Goal: Contribute content: Add original content to the website for others to see

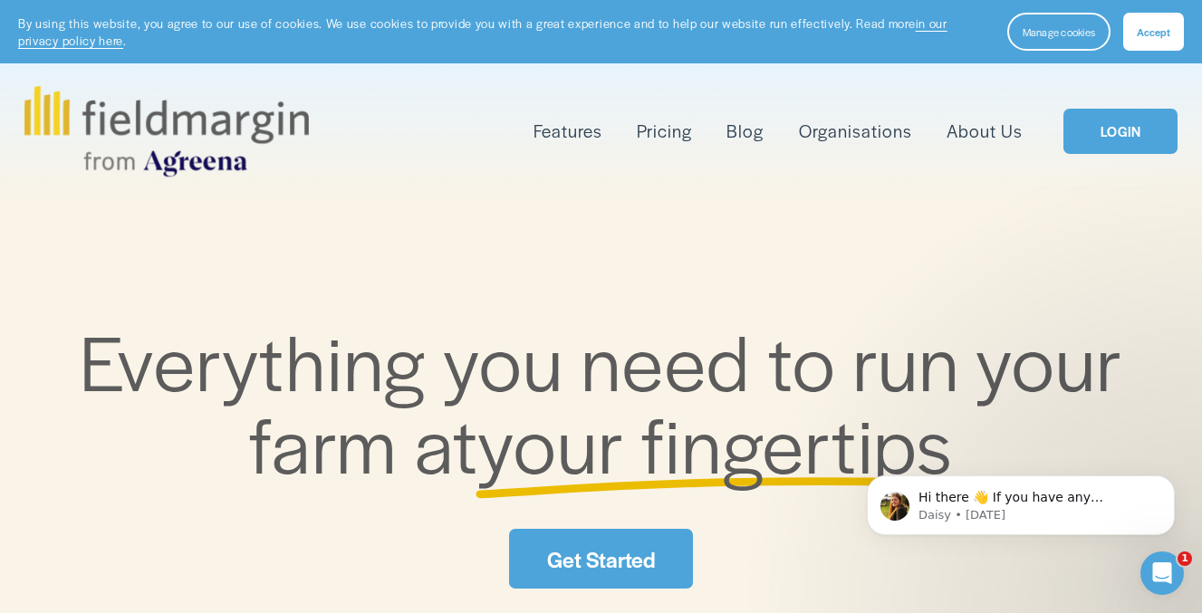
click at [1113, 135] on link "LOGIN" at bounding box center [1120, 132] width 114 height 46
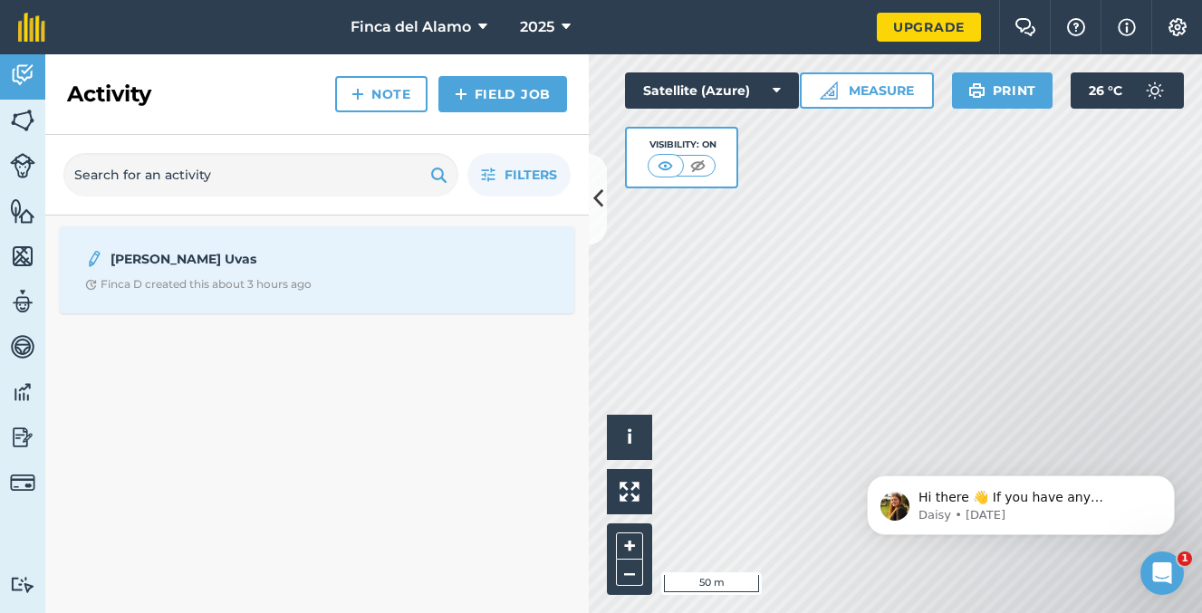
click at [398, 264] on strong "[PERSON_NAME] Uvas" at bounding box center [254, 259] width 287 height 20
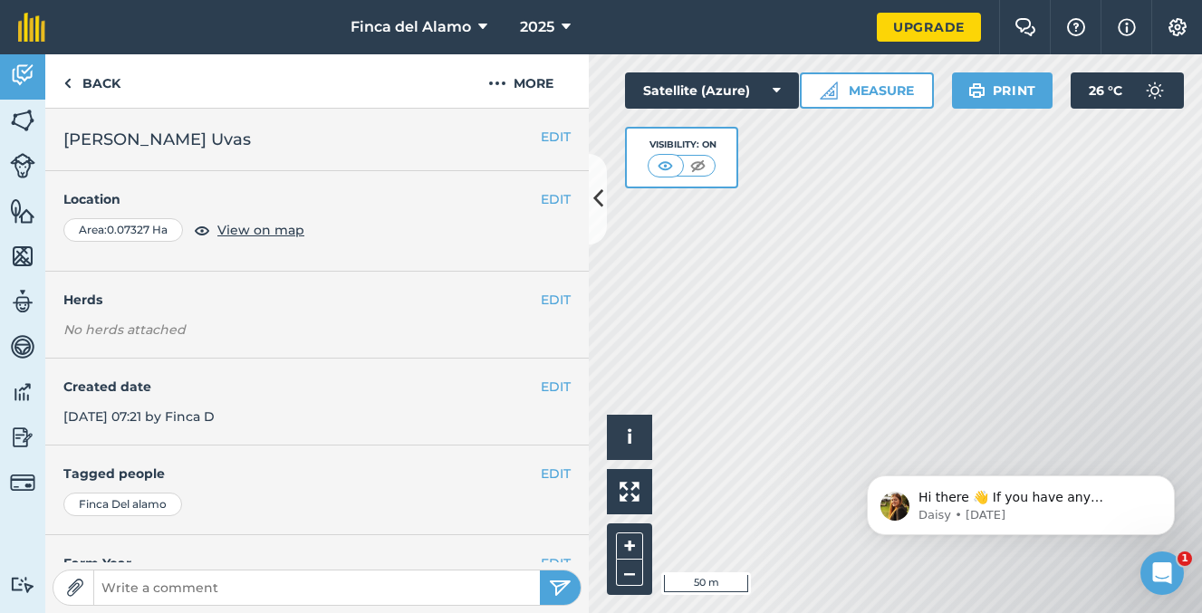
click at [1184, 31] on img at bounding box center [1178, 27] width 22 height 18
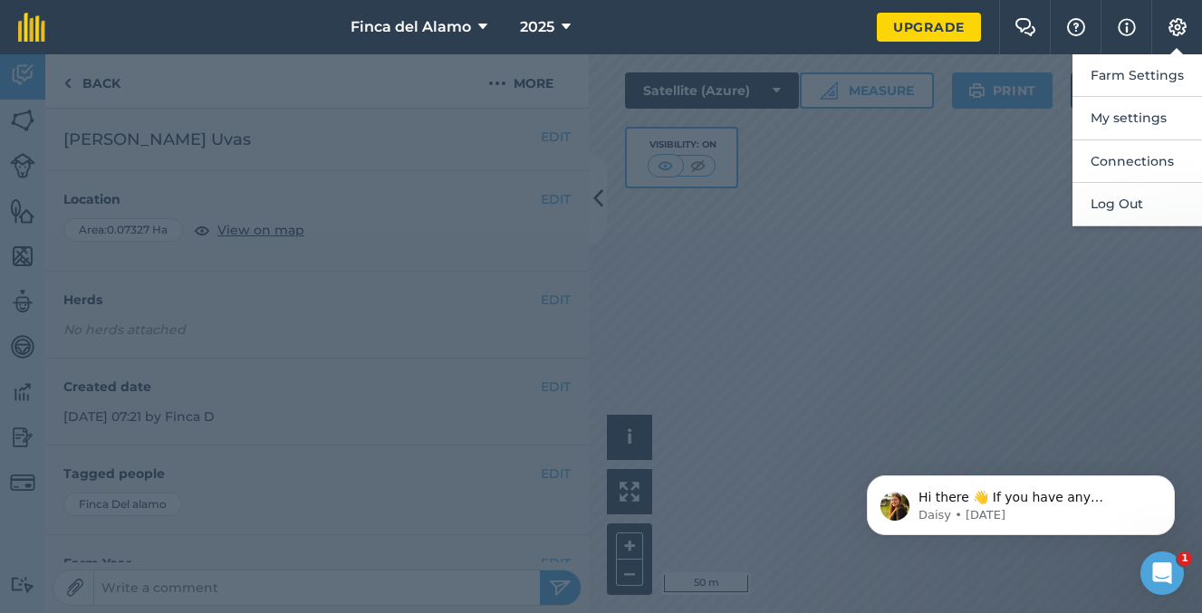
click at [438, 177] on div at bounding box center [601, 333] width 1202 height 559
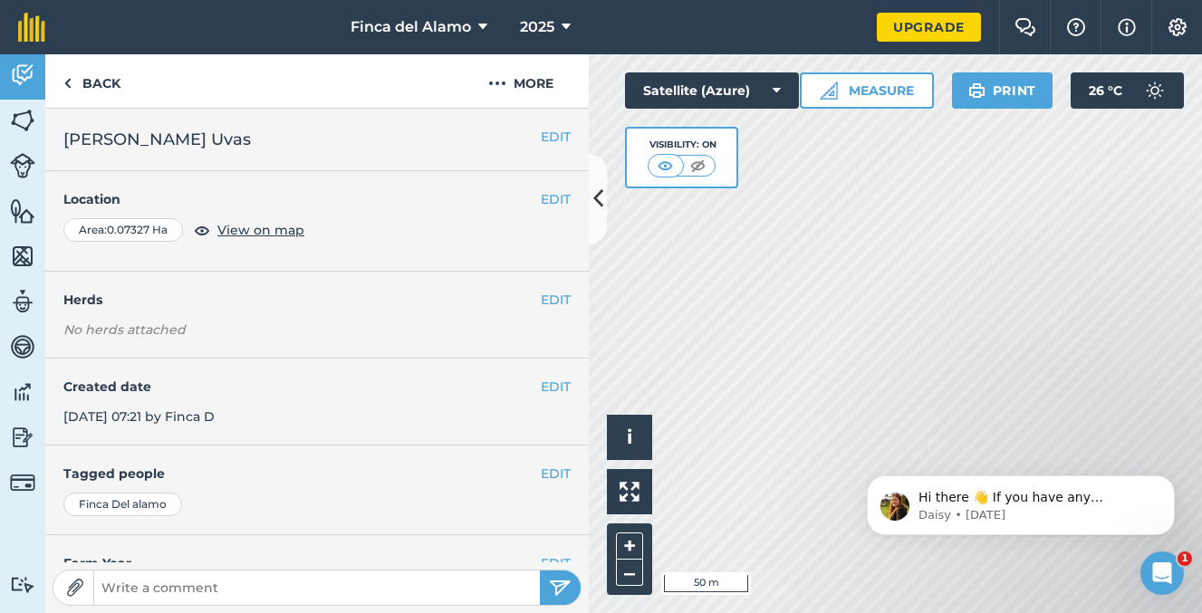
click at [777, 88] on icon at bounding box center [777, 91] width 8 height 18
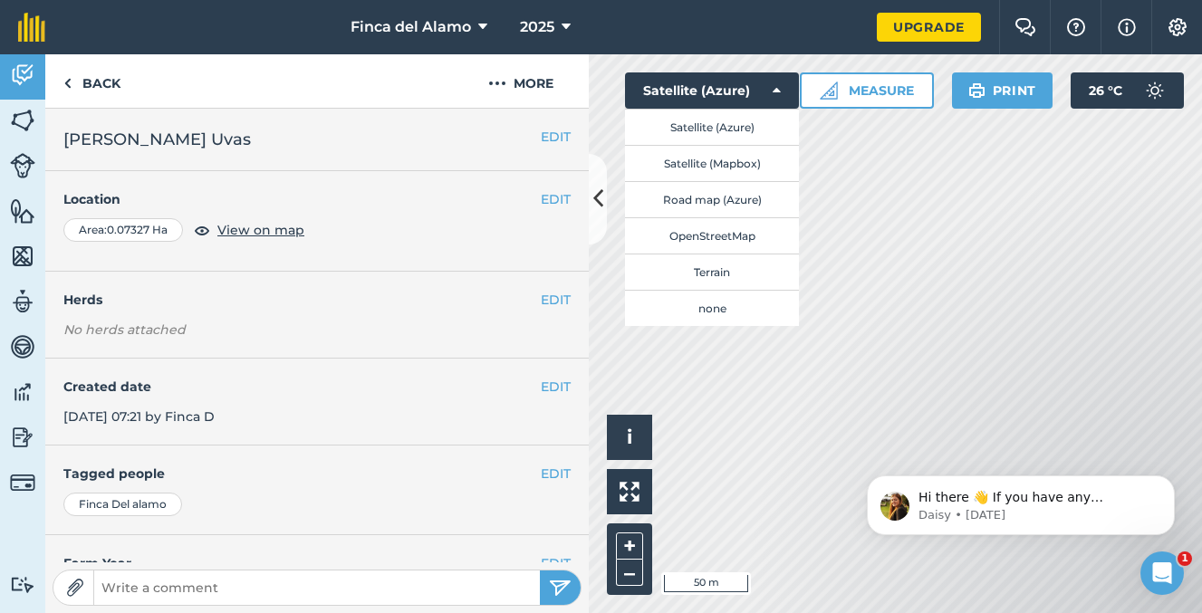
click at [722, 167] on button "Satellite (Mapbox)" at bounding box center [712, 163] width 174 height 36
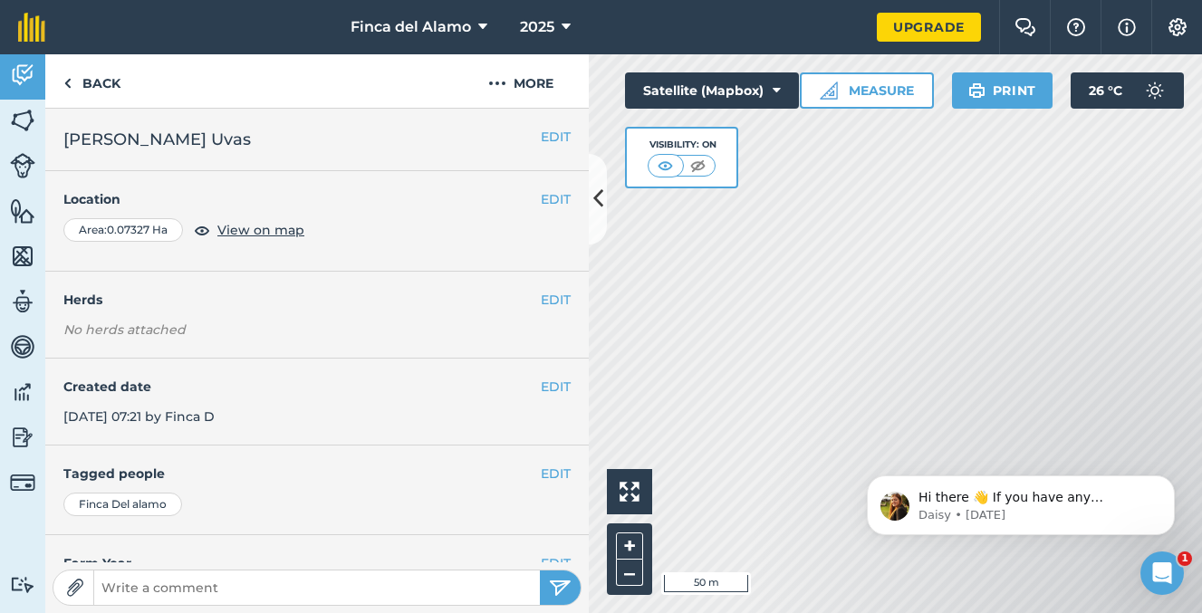
click at [774, 91] on icon at bounding box center [777, 91] width 8 height 18
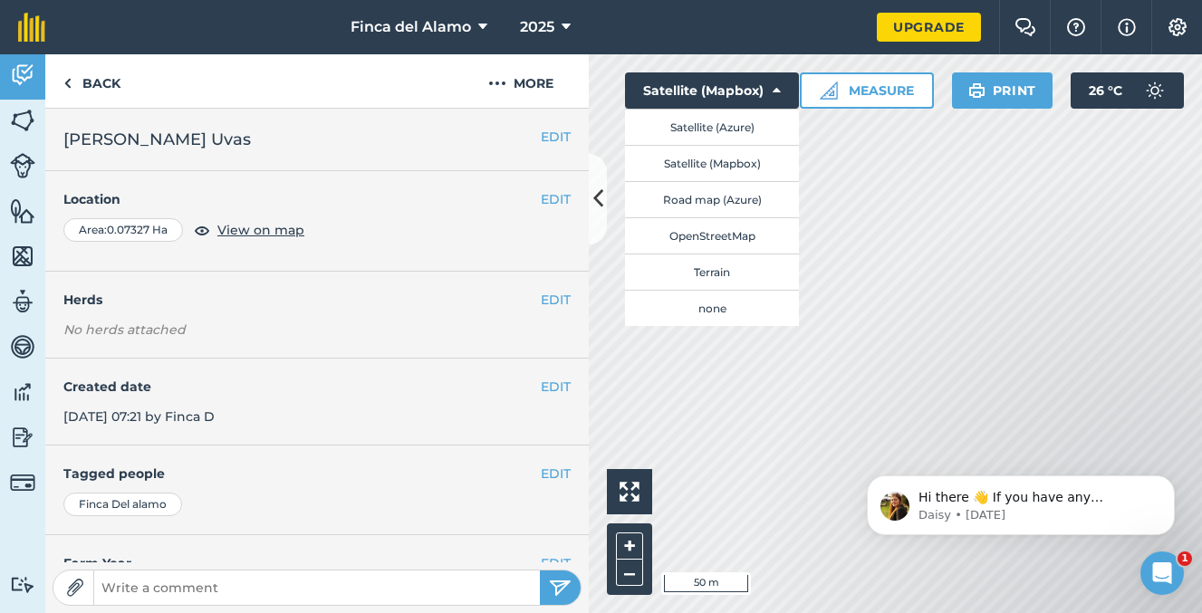
click at [736, 195] on button "Road map (Azure)" at bounding box center [712, 199] width 174 height 36
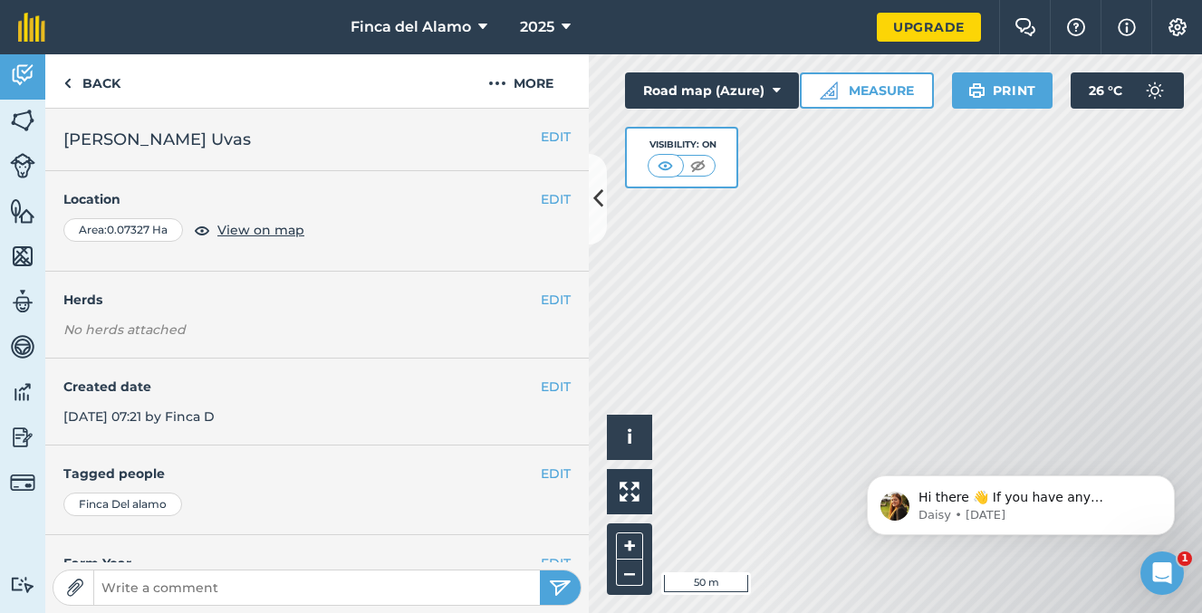
click at [778, 87] on icon at bounding box center [777, 91] width 8 height 18
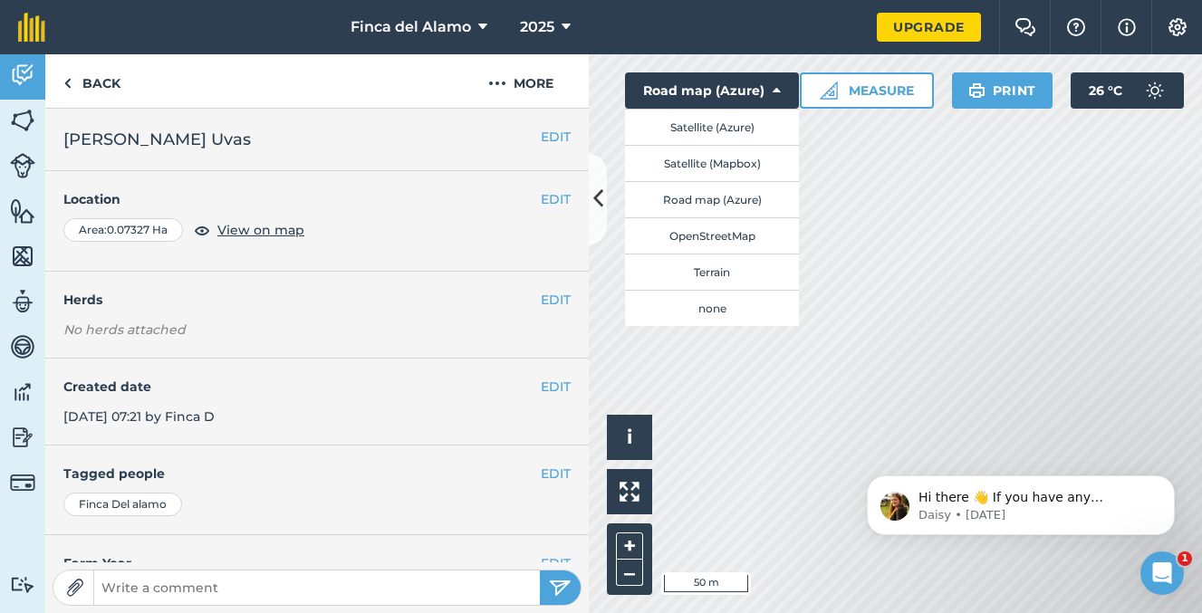
click at [749, 234] on button "OpenStreetMap" at bounding box center [712, 235] width 174 height 36
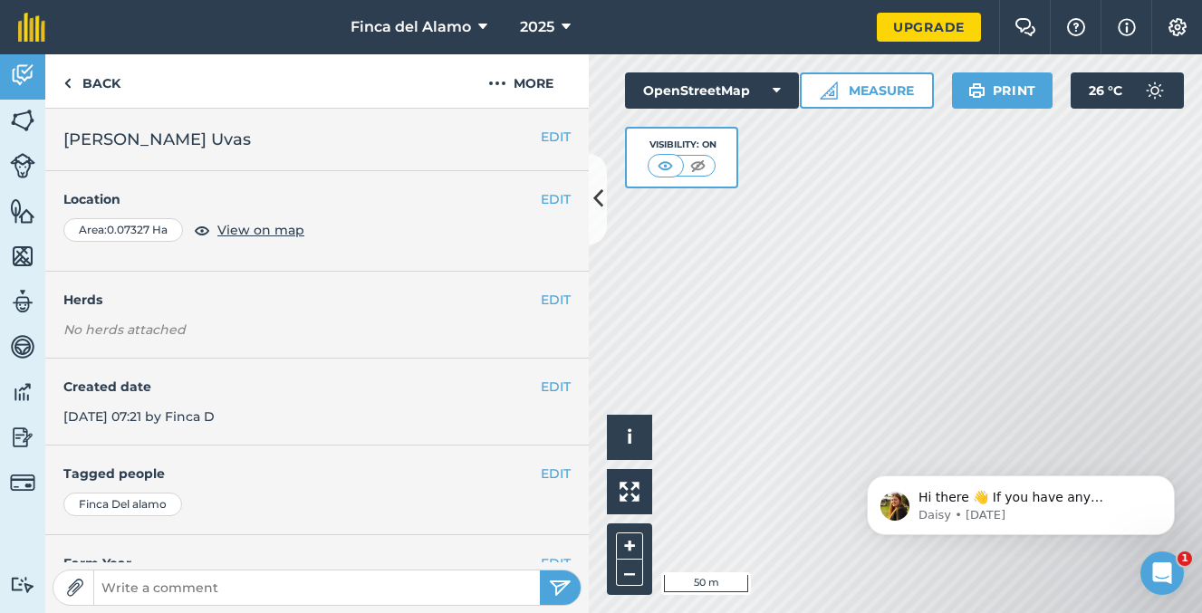
click at [774, 83] on icon at bounding box center [777, 91] width 8 height 18
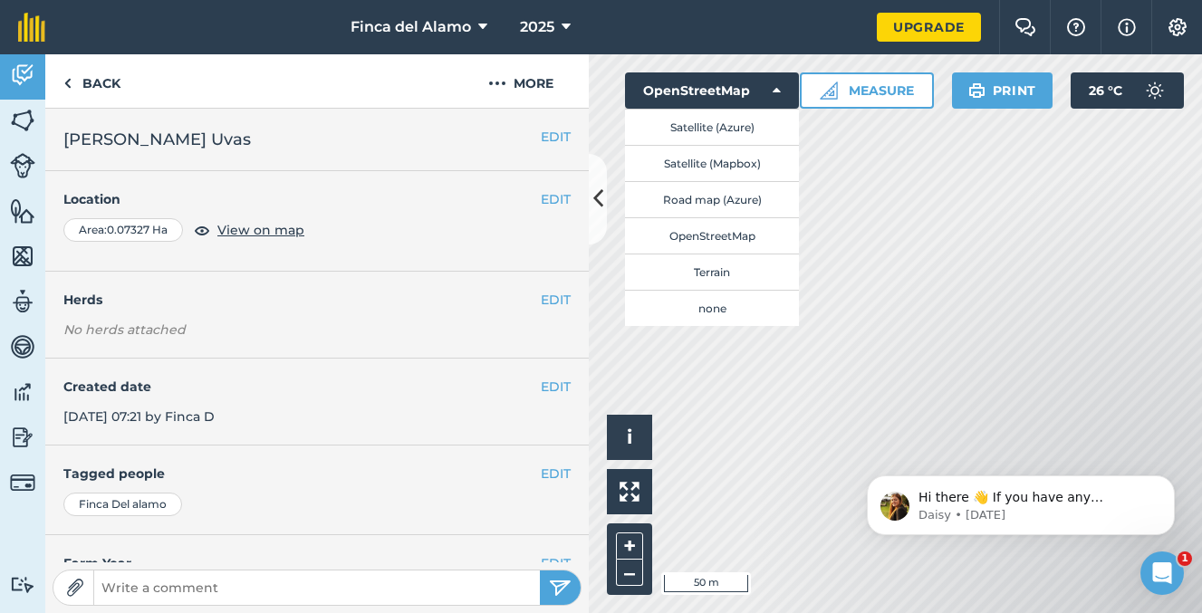
click at [731, 264] on button "Terrain" at bounding box center [712, 272] width 174 height 36
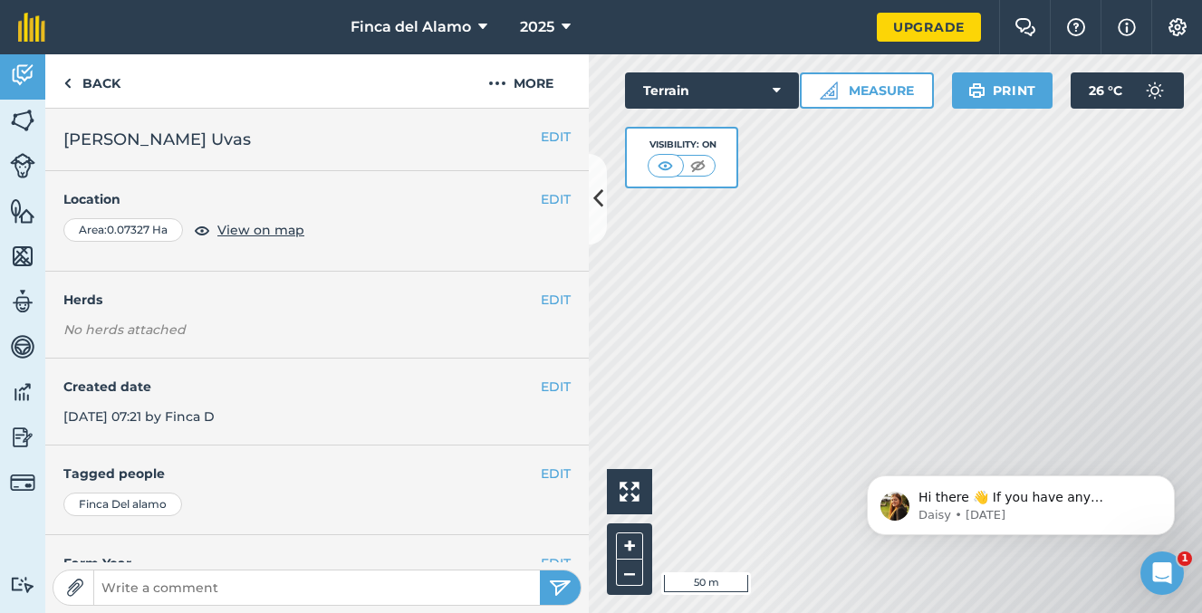
click at [774, 85] on icon at bounding box center [777, 91] width 8 height 18
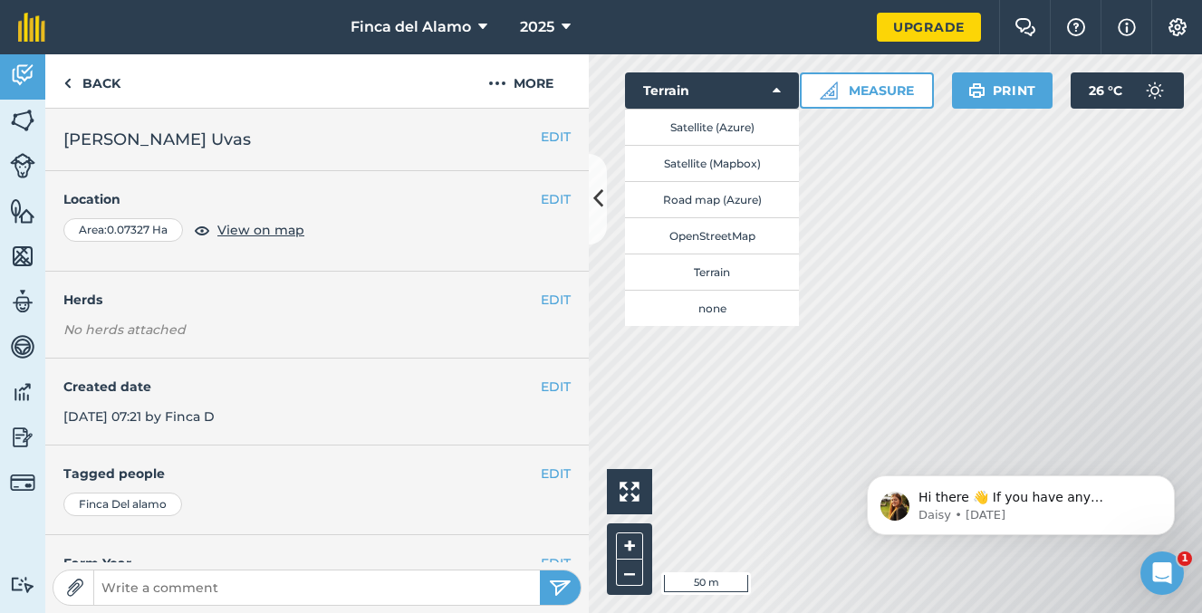
click at [701, 124] on button "Satellite (Azure)" at bounding box center [712, 127] width 174 height 36
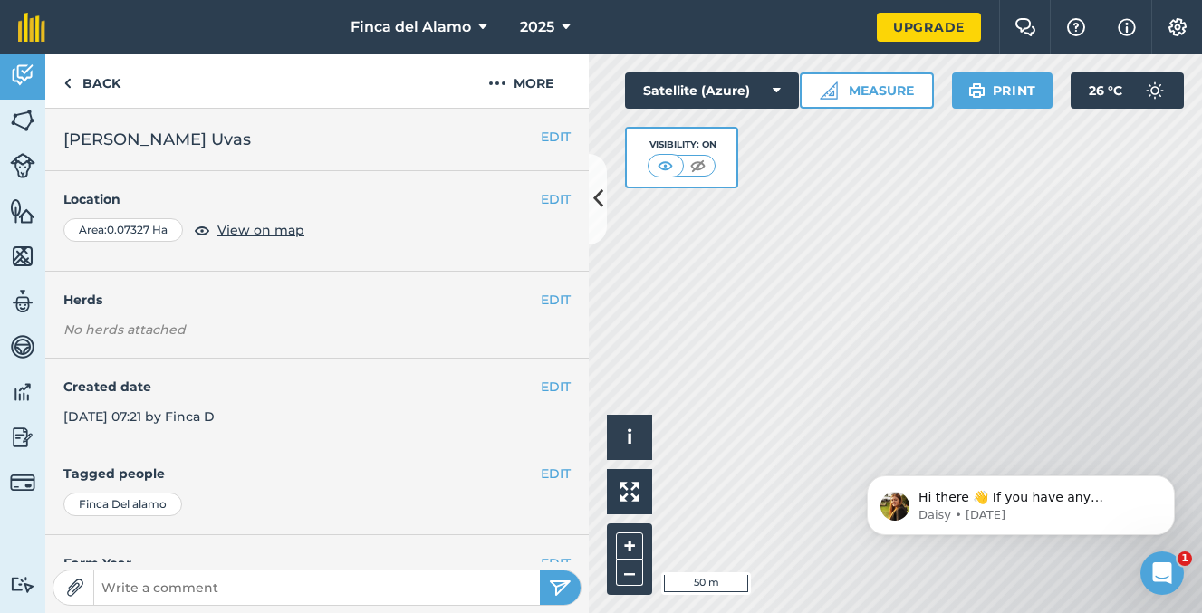
click at [731, 98] on button "Satellite (Azure)" at bounding box center [712, 90] width 174 height 36
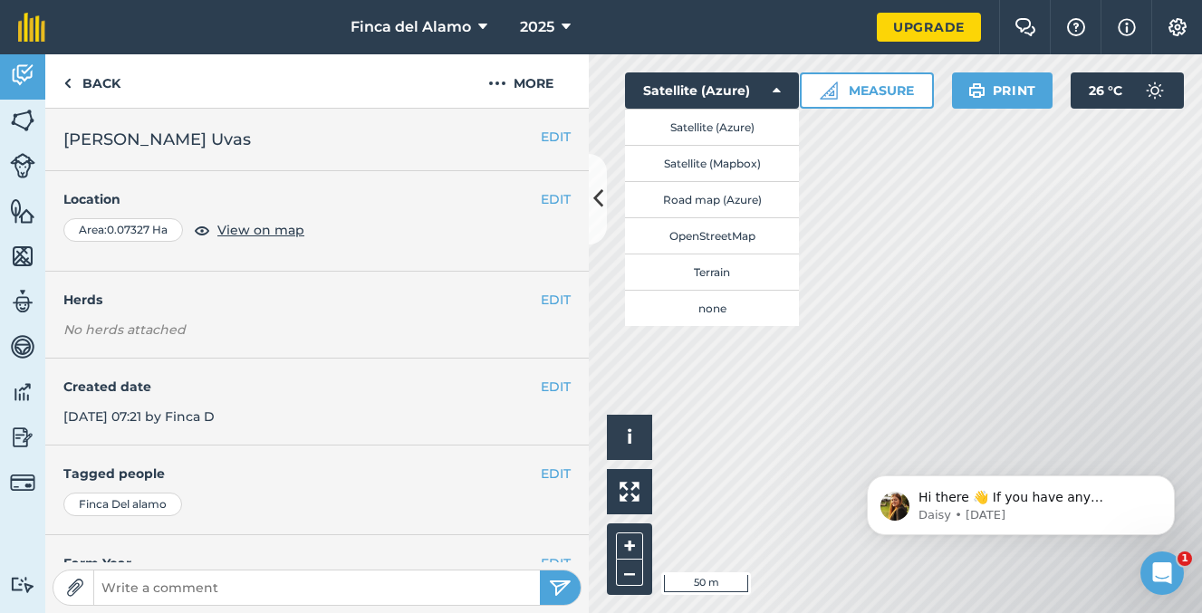
click at [722, 159] on button "Satellite (Mapbox)" at bounding box center [712, 163] width 174 height 36
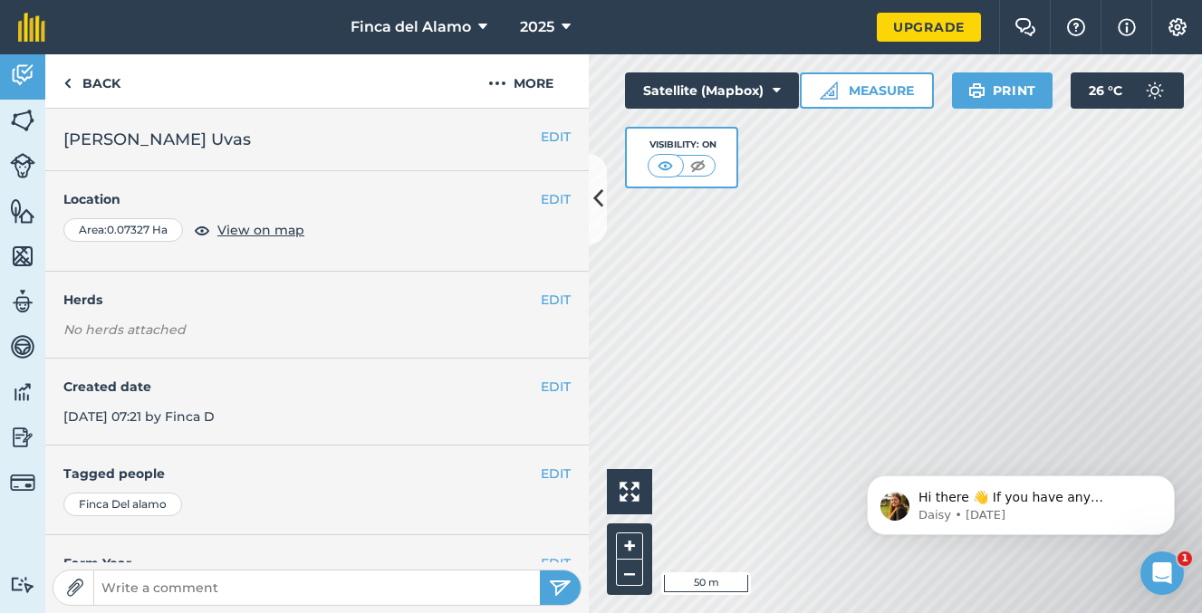
click at [712, 90] on button "Satellite (Mapbox)" at bounding box center [712, 90] width 174 height 36
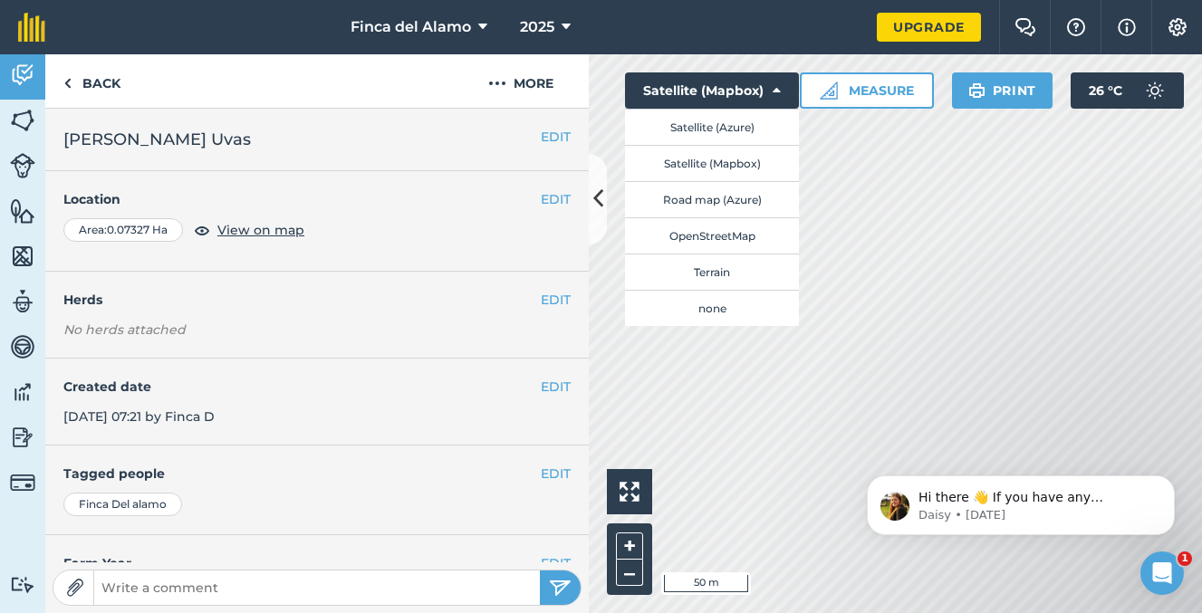
click at [715, 119] on button "Satellite (Azure)" at bounding box center [712, 127] width 174 height 36
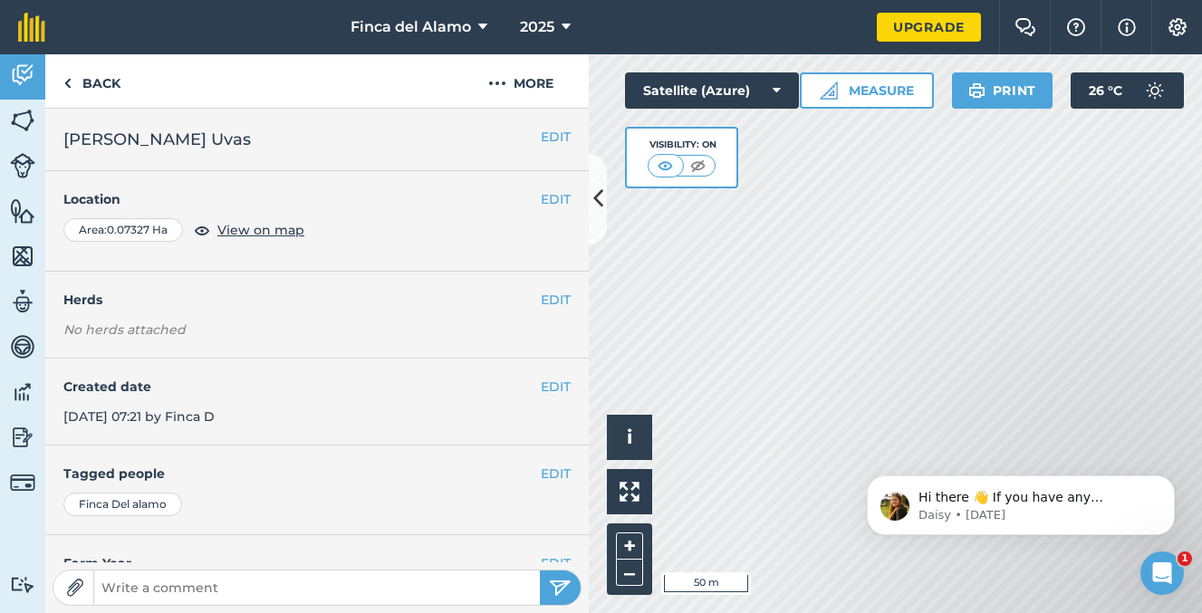
click at [713, 89] on button "Satellite (Azure)" at bounding box center [712, 90] width 174 height 36
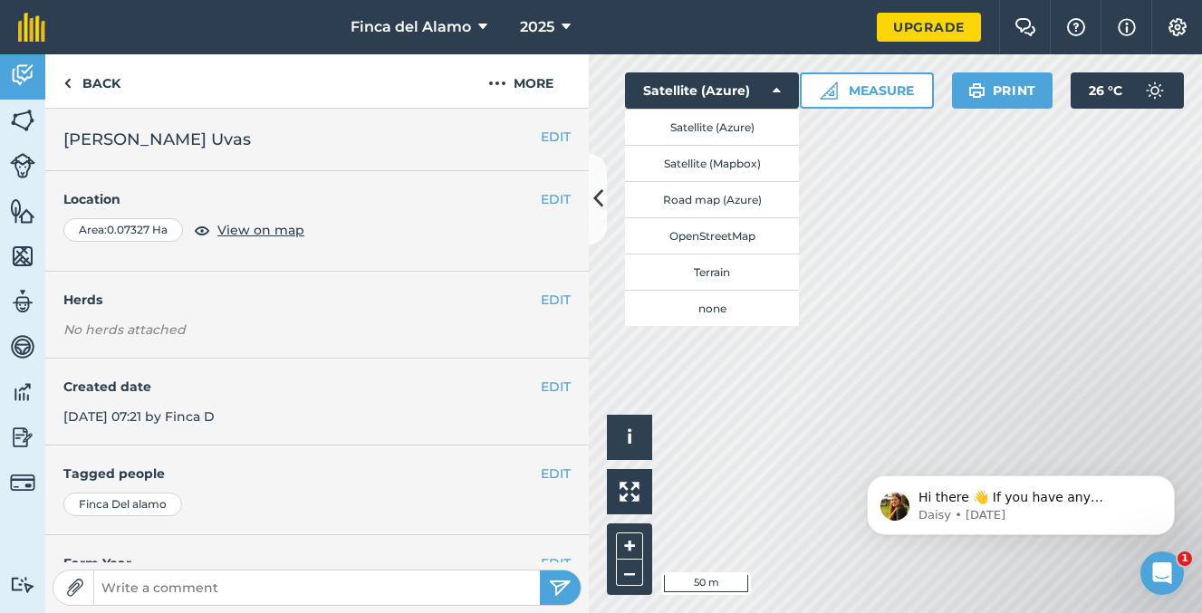
click at [715, 127] on button "Satellite (Azure)" at bounding box center [712, 127] width 174 height 36
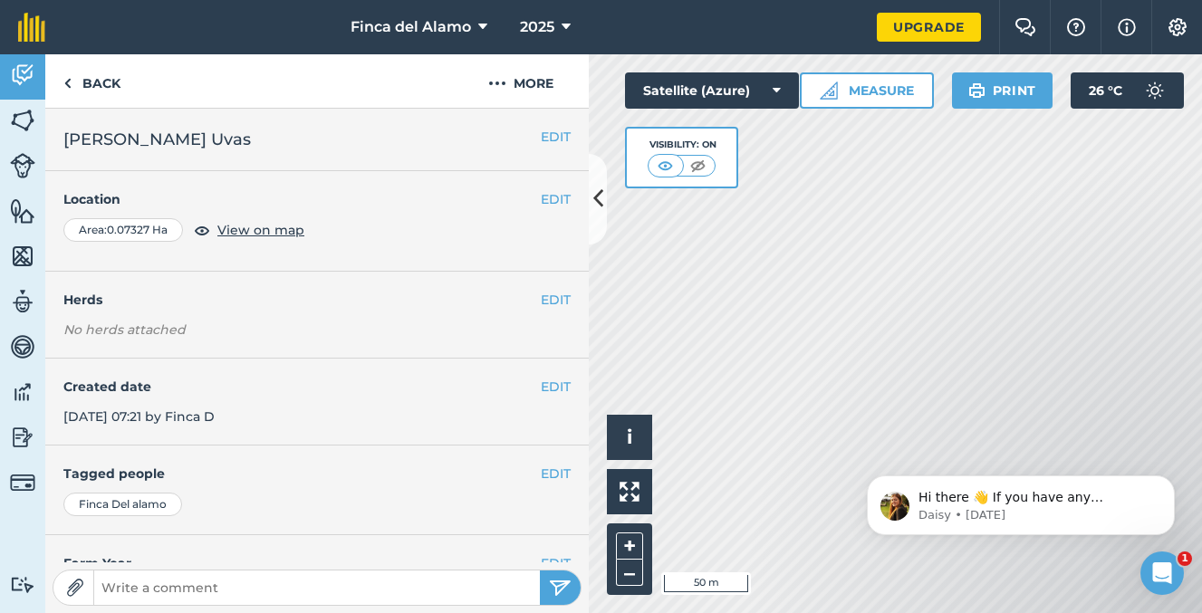
click at [775, 93] on icon at bounding box center [777, 91] width 8 height 18
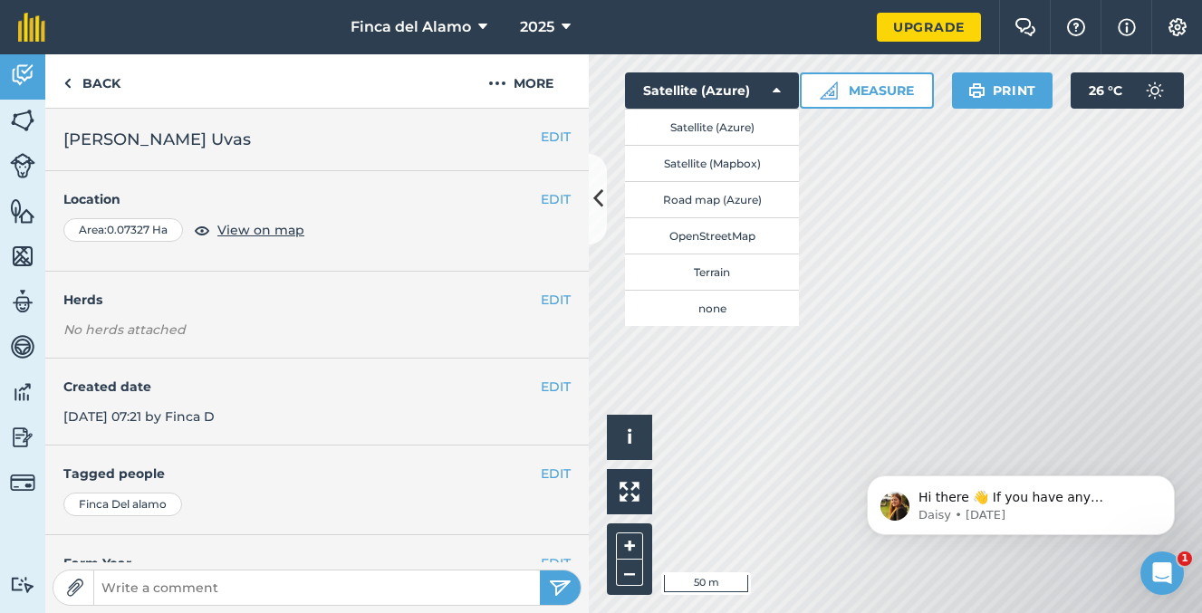
click at [758, 159] on button "Satellite (Mapbox)" at bounding box center [712, 163] width 174 height 36
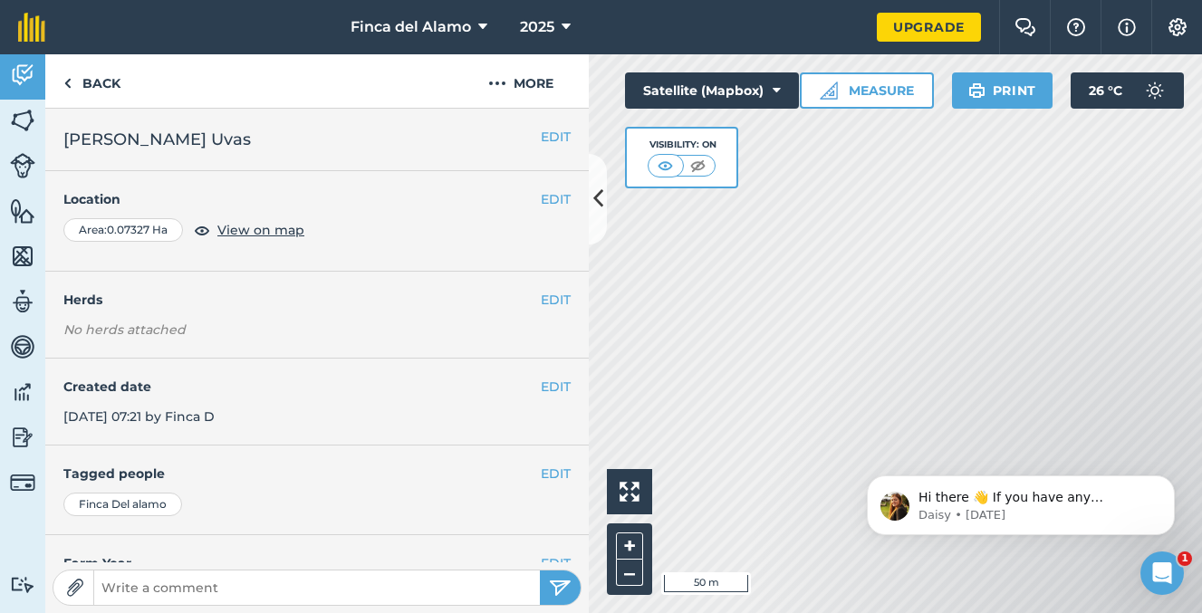
click at [1176, 25] on img at bounding box center [1178, 27] width 22 height 18
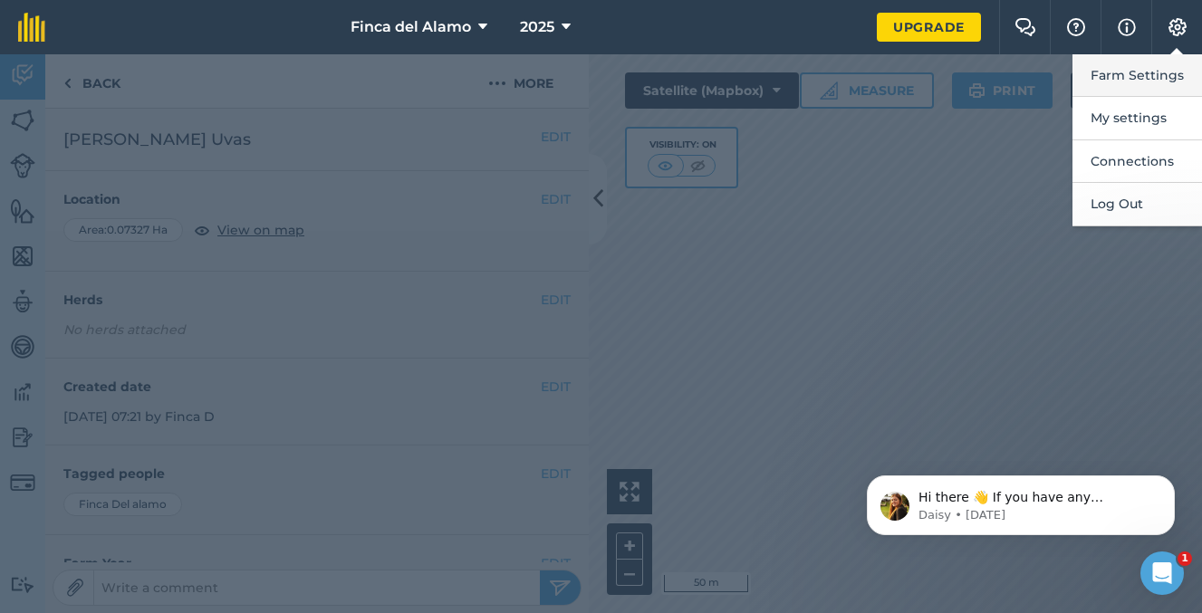
click at [1129, 72] on button "Farm Settings" at bounding box center [1137, 75] width 130 height 43
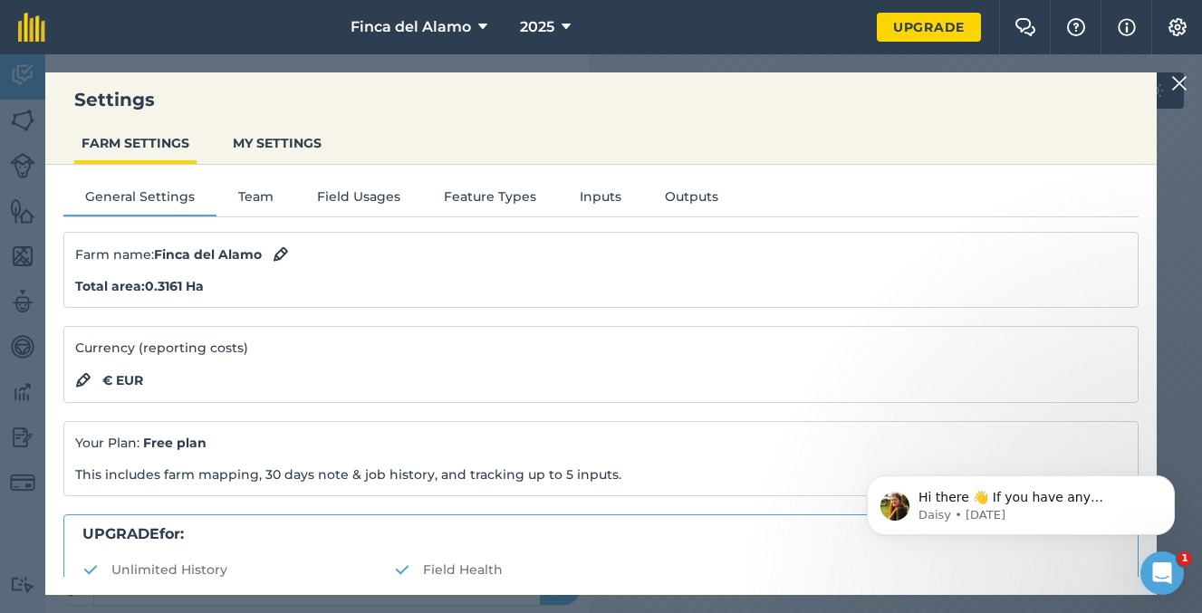
click at [249, 195] on button "Team" at bounding box center [255, 200] width 79 height 27
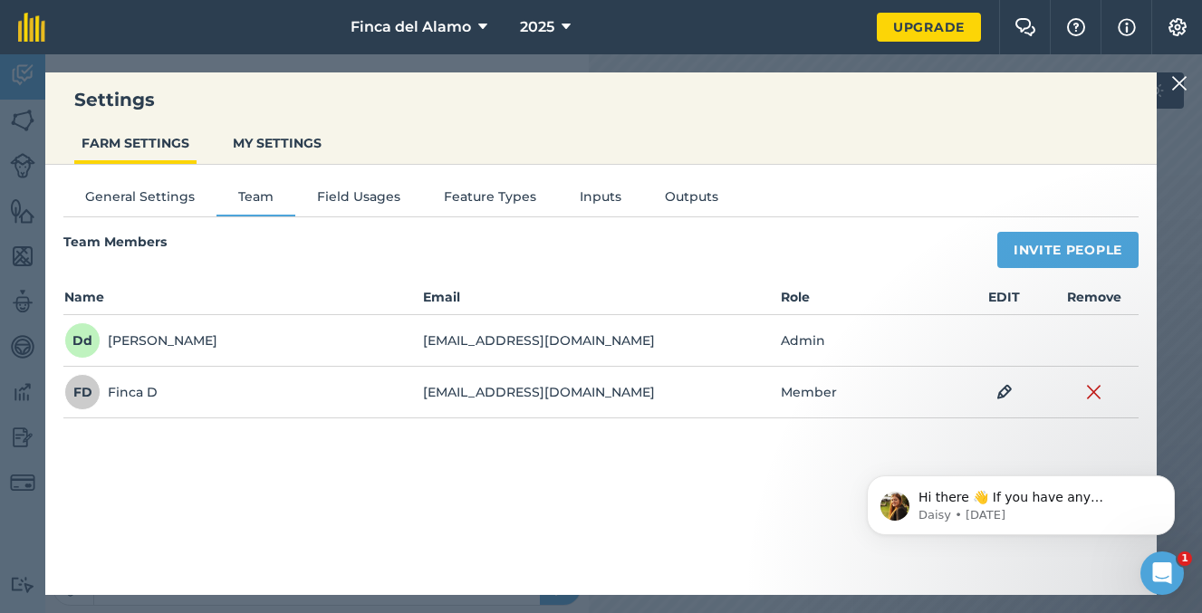
click at [1064, 249] on button "Invite People" at bounding box center [1067, 250] width 141 height 36
select select "MEMBER"
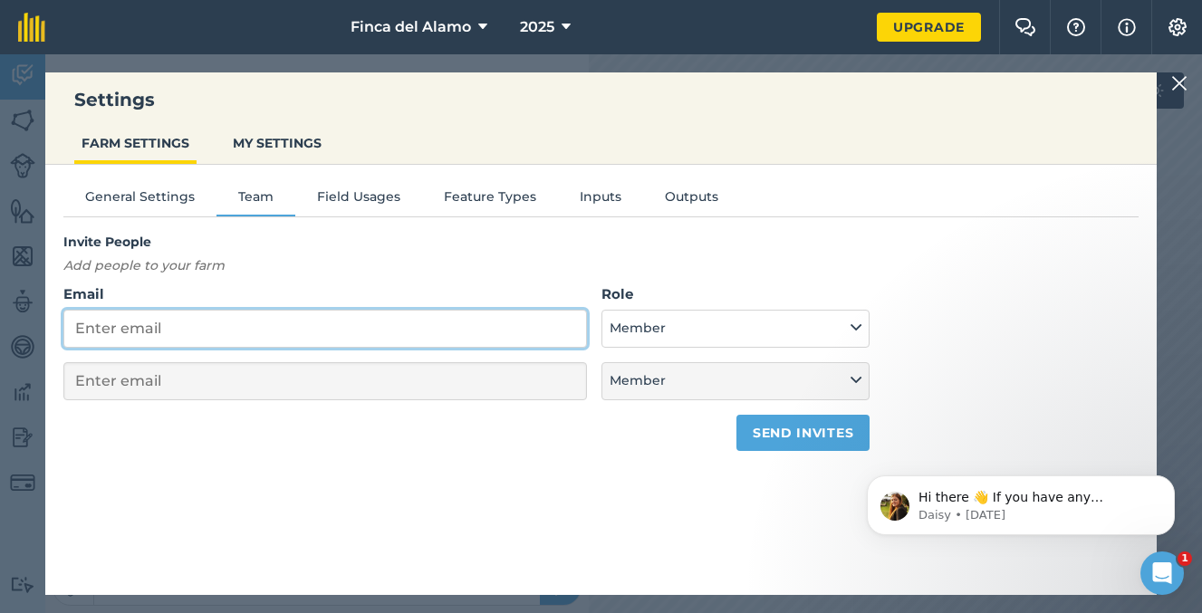
click at [233, 326] on input "Email" at bounding box center [325, 329] width 524 height 38
type input "pierre.decabarrus@gmail.com"
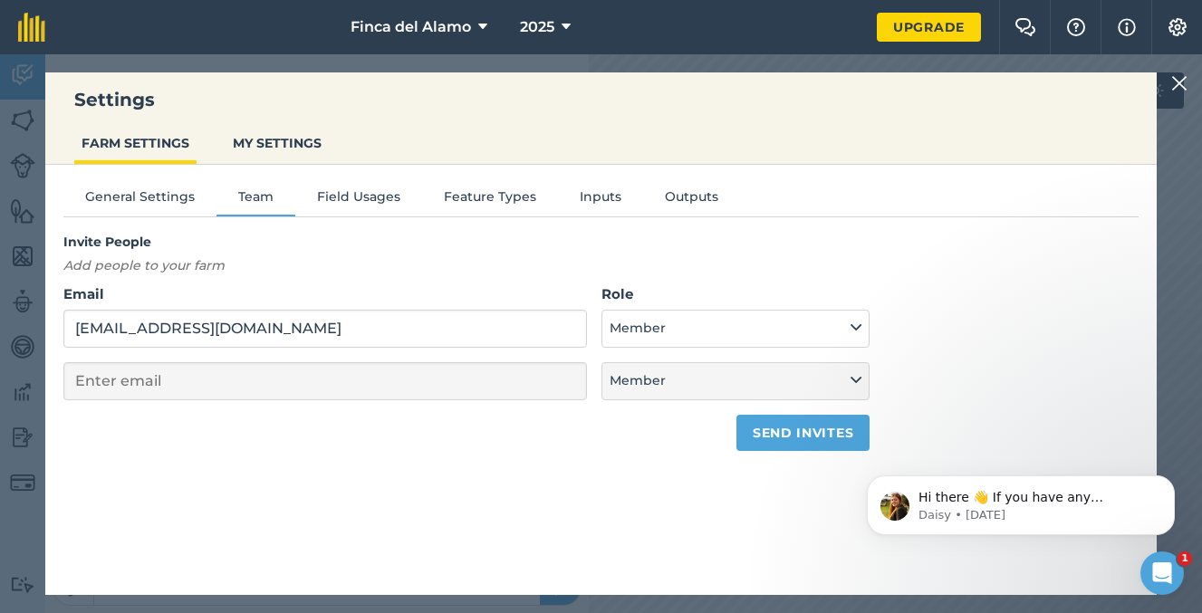
click at [790, 430] on button "Send invites" at bounding box center [802, 433] width 133 height 36
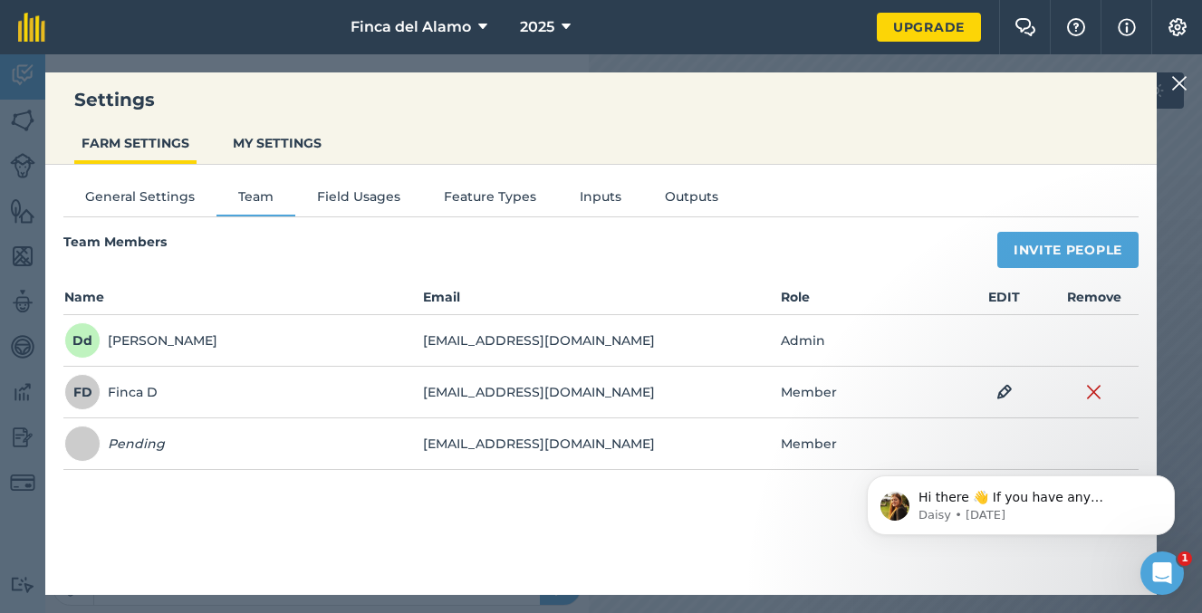
click at [1169, 86] on div "Settings FARM SETTINGS MY SETTINGS General Settings Team Field Usages Feature T…" at bounding box center [601, 333] width 1202 height 559
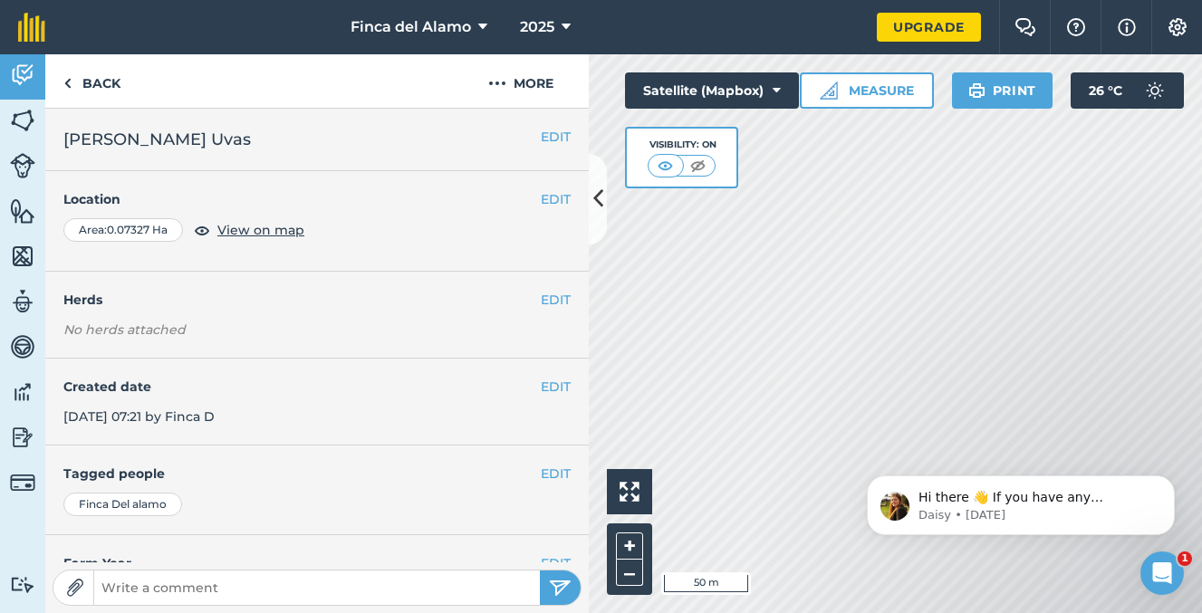
click at [13, 212] on img at bounding box center [22, 210] width 25 height 27
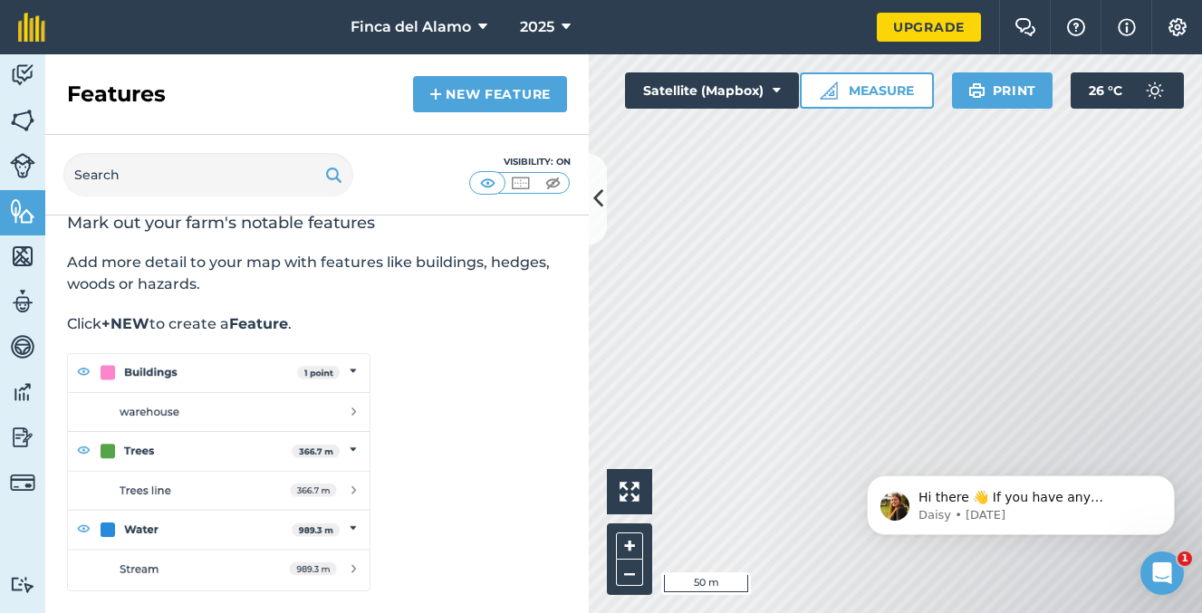
scroll to position [25, 0]
click at [475, 83] on link "New feature" at bounding box center [490, 94] width 154 height 36
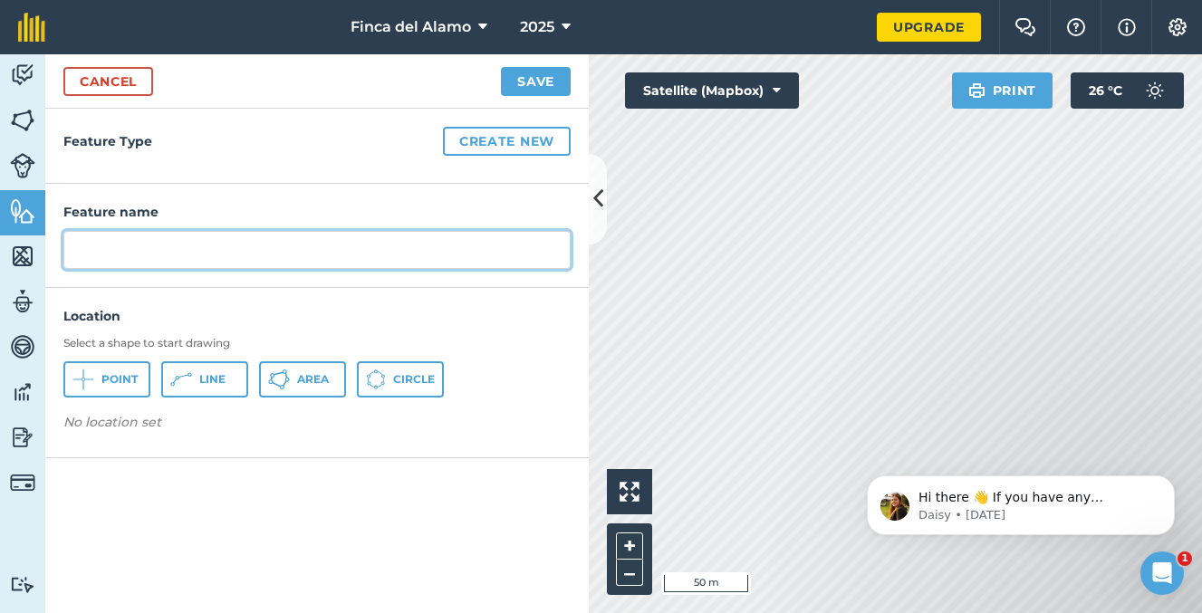
click at [283, 251] on input "text" at bounding box center [316, 250] width 507 height 38
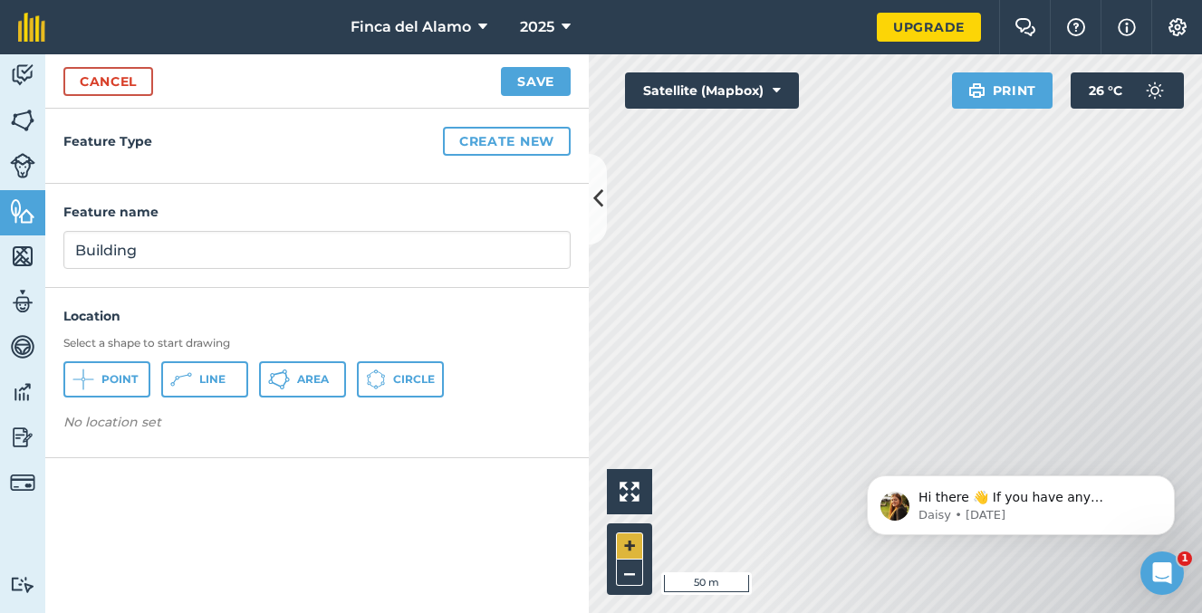
click at [627, 542] on button "+" at bounding box center [629, 546] width 27 height 27
click at [630, 551] on button "+" at bounding box center [629, 546] width 27 height 27
click at [121, 380] on span "Point" at bounding box center [119, 379] width 36 height 14
click at [196, 383] on button "Line" at bounding box center [204, 379] width 87 height 36
click at [214, 378] on span "Line" at bounding box center [212, 379] width 26 height 14
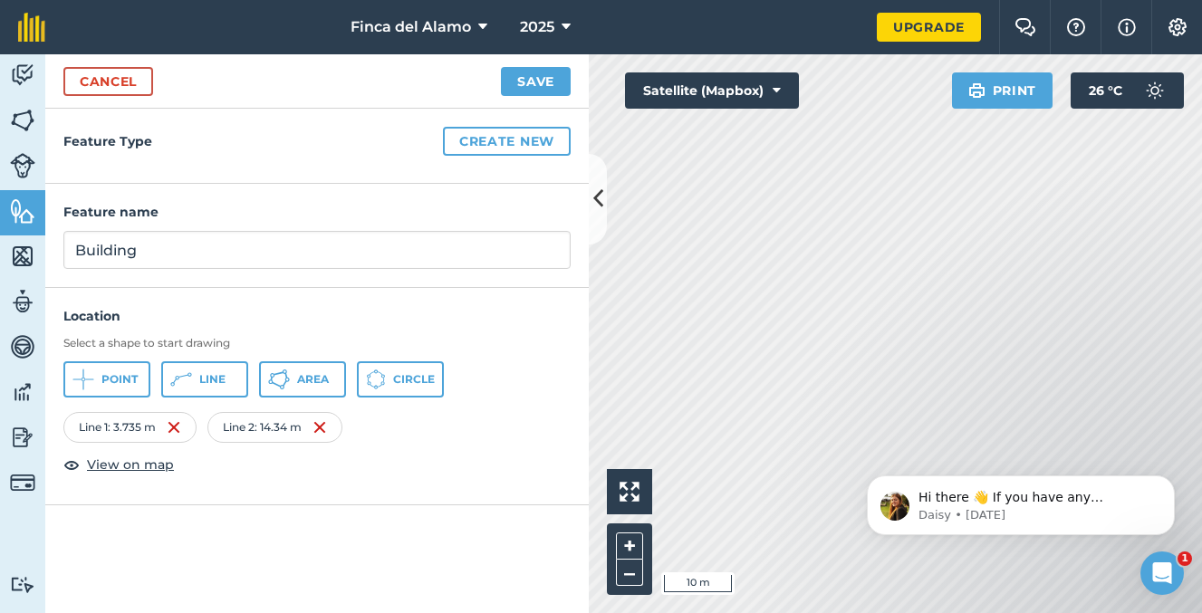
click at [224, 385] on span "Line" at bounding box center [212, 379] width 26 height 14
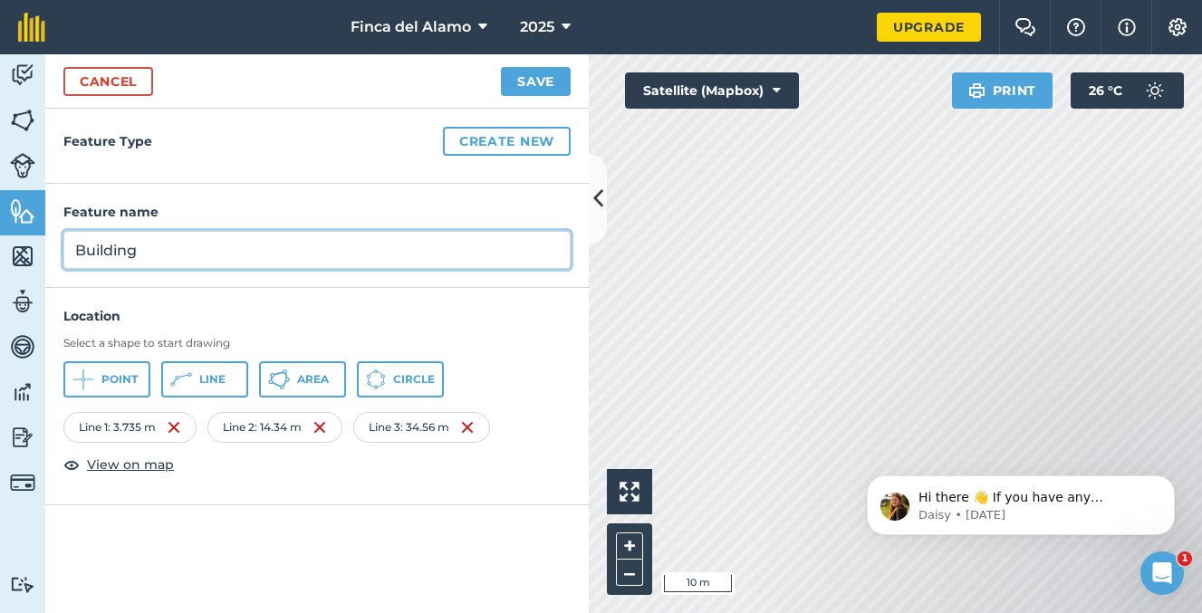
drag, startPoint x: 222, startPoint y: 259, endPoint x: 43, endPoint y: 216, distance: 184.3
click at [43, 216] on div "Activity Fields Livestock Features Maps Team Vehicles Data Reporting Billing Tu…" at bounding box center [601, 333] width 1202 height 559
type input "Lavanda Moringa"
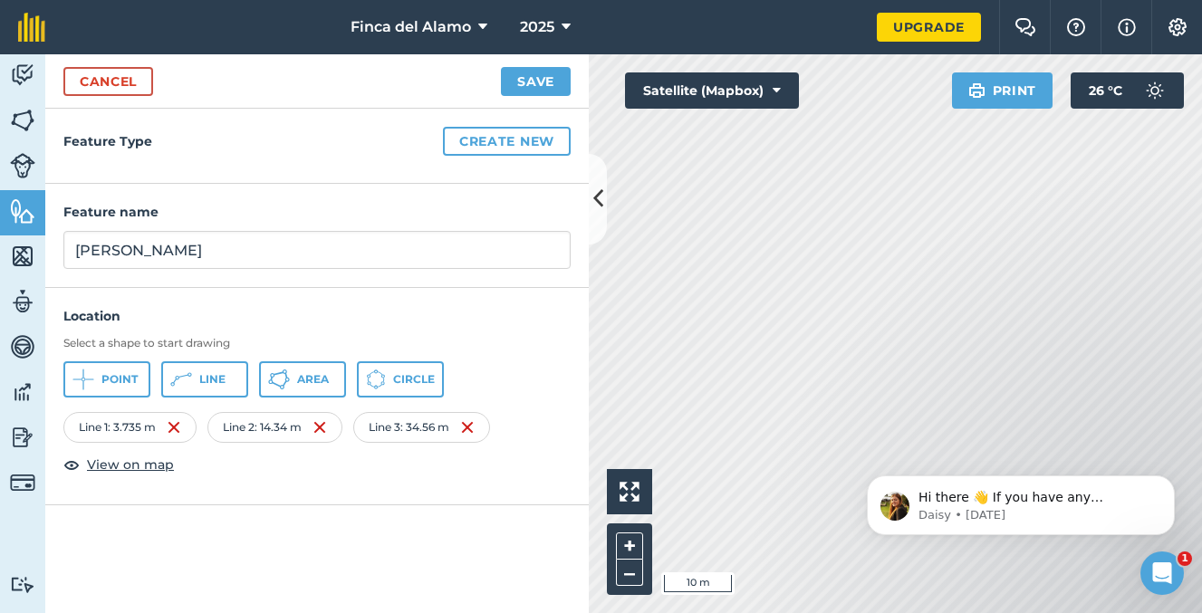
click at [538, 73] on button "Save" at bounding box center [536, 81] width 70 height 29
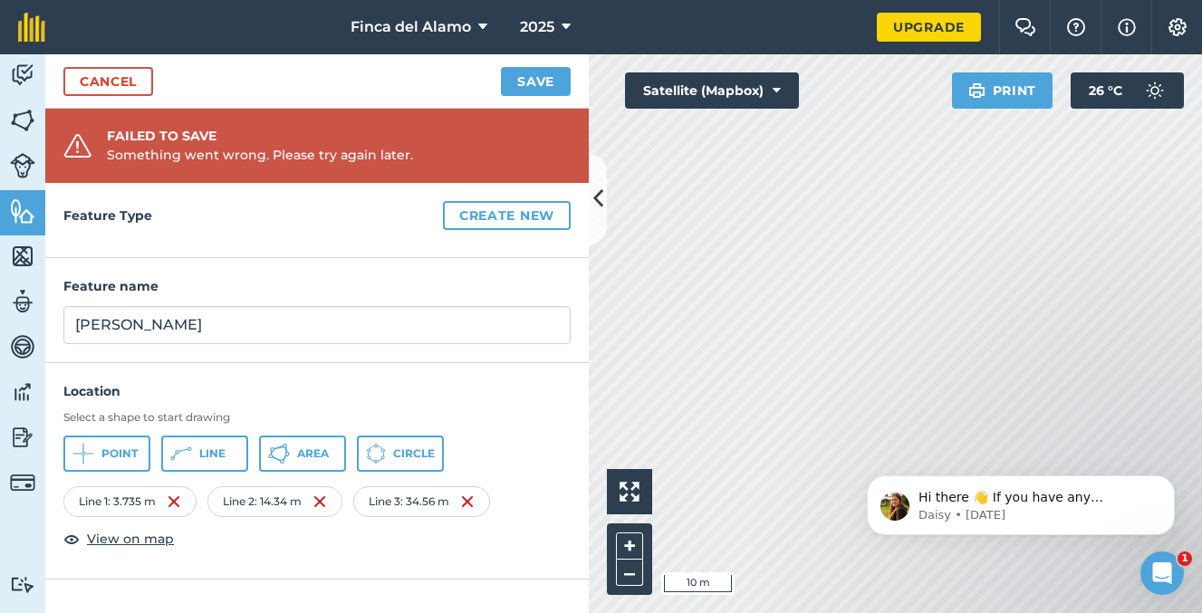
click at [525, 410] on h3 "Select a shape to start drawing" at bounding box center [316, 417] width 507 height 14
click at [111, 72] on link "Cancel" at bounding box center [108, 81] width 90 height 29
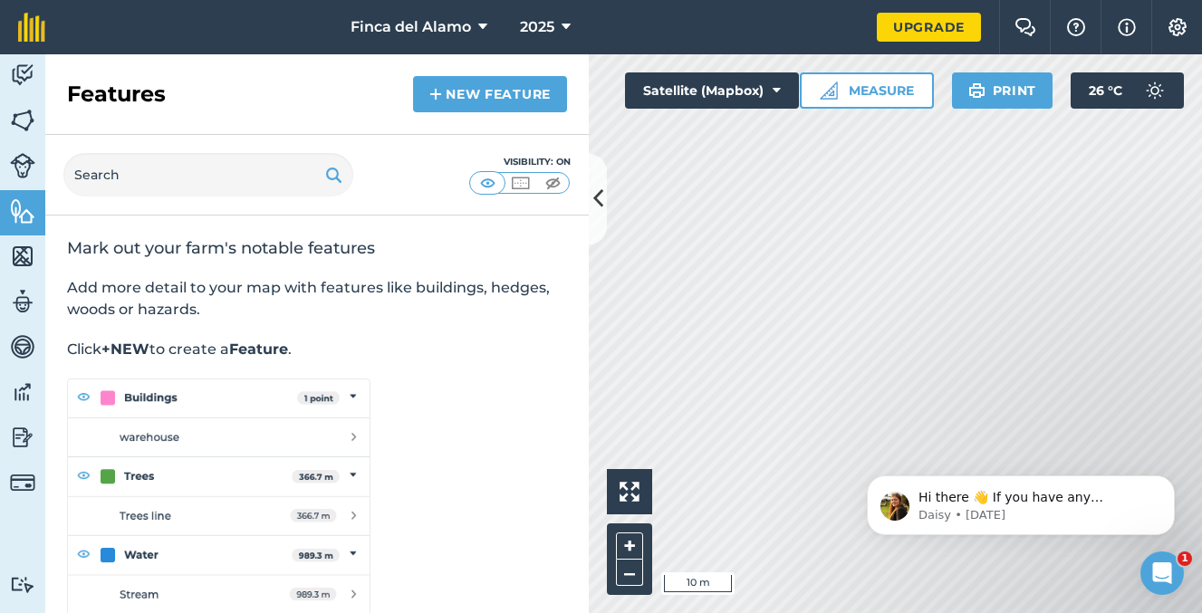
click at [476, 98] on link "New feature" at bounding box center [490, 94] width 154 height 36
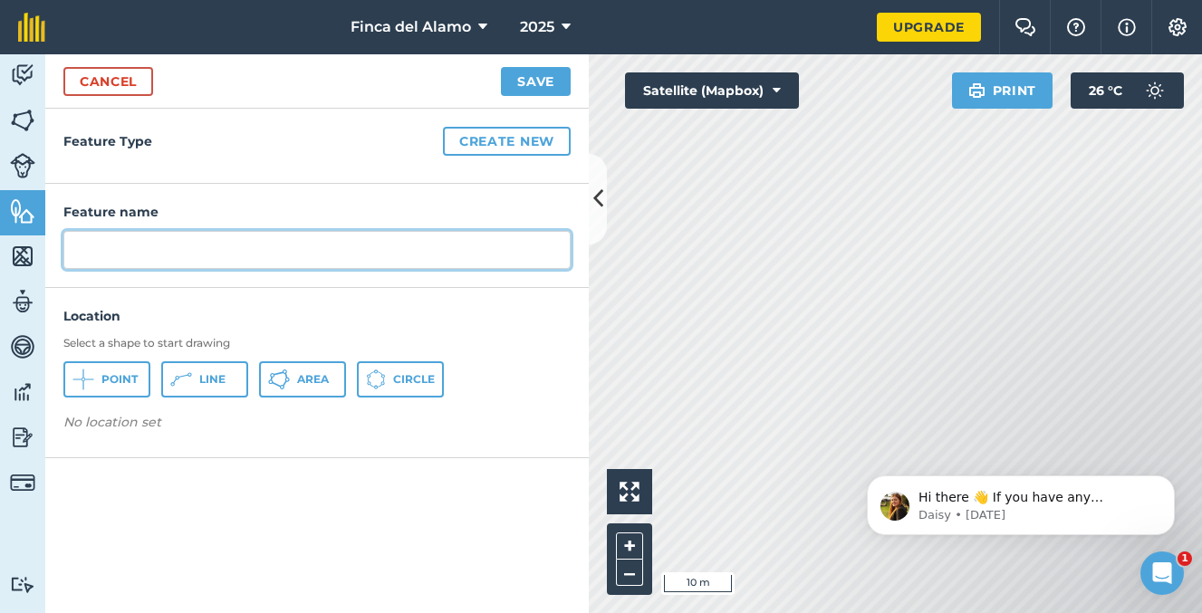
click at [203, 245] on input "text" at bounding box center [316, 250] width 507 height 38
type input "Lavanda Moringa"
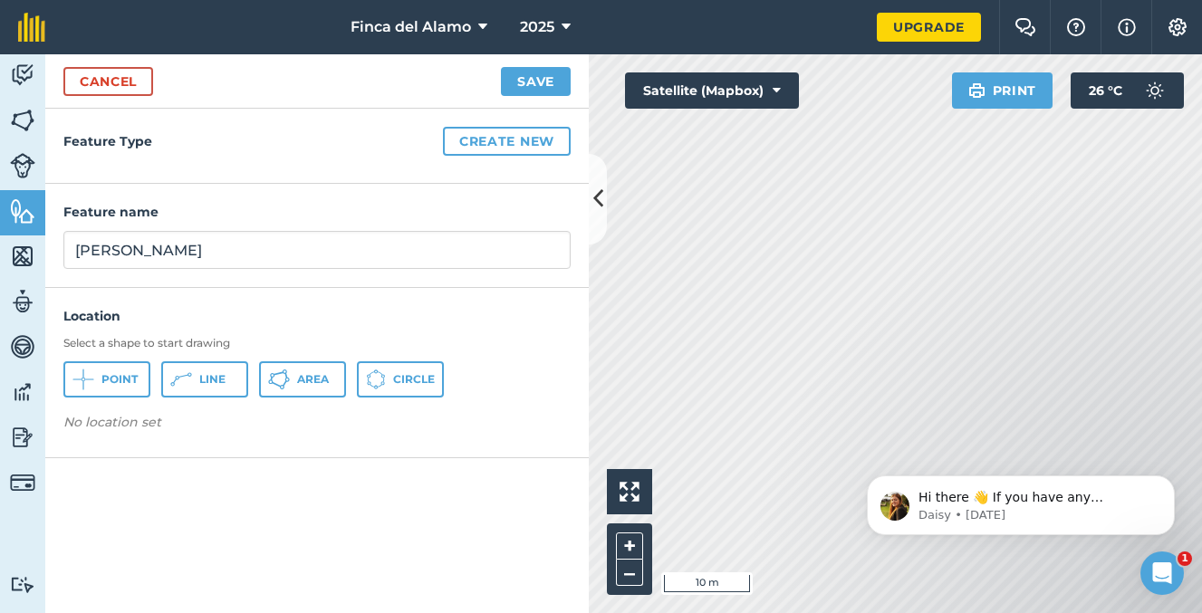
click at [220, 381] on span "Line" at bounding box center [212, 379] width 26 height 14
click at [531, 74] on button "Save" at bounding box center [536, 81] width 70 height 29
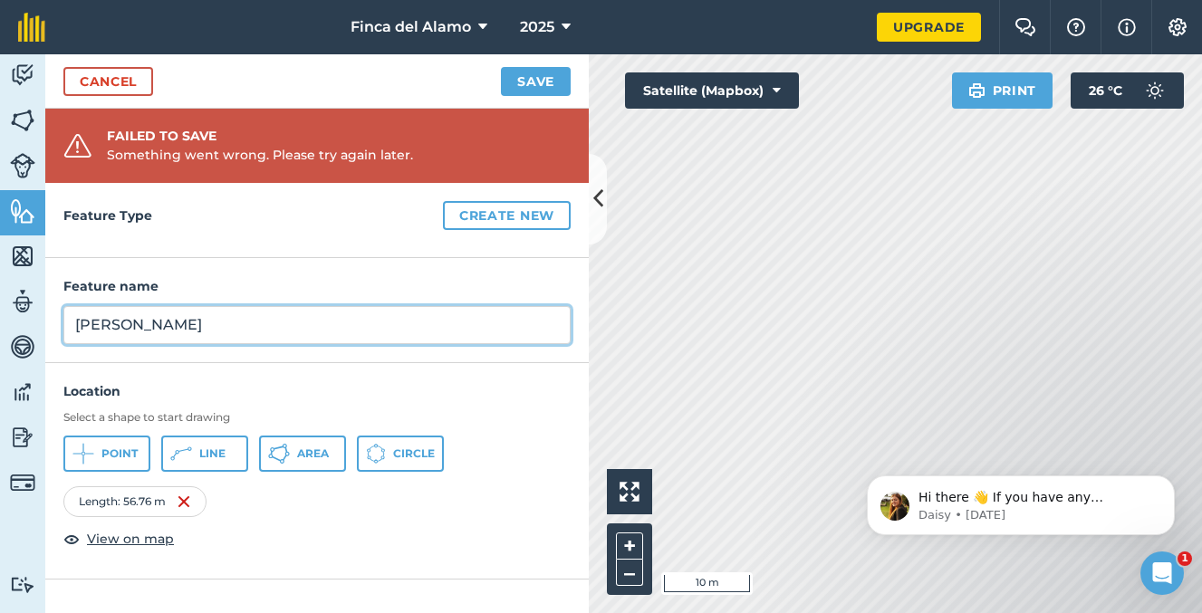
click at [442, 314] on input "Lavanda Moringa" at bounding box center [316, 325] width 507 height 38
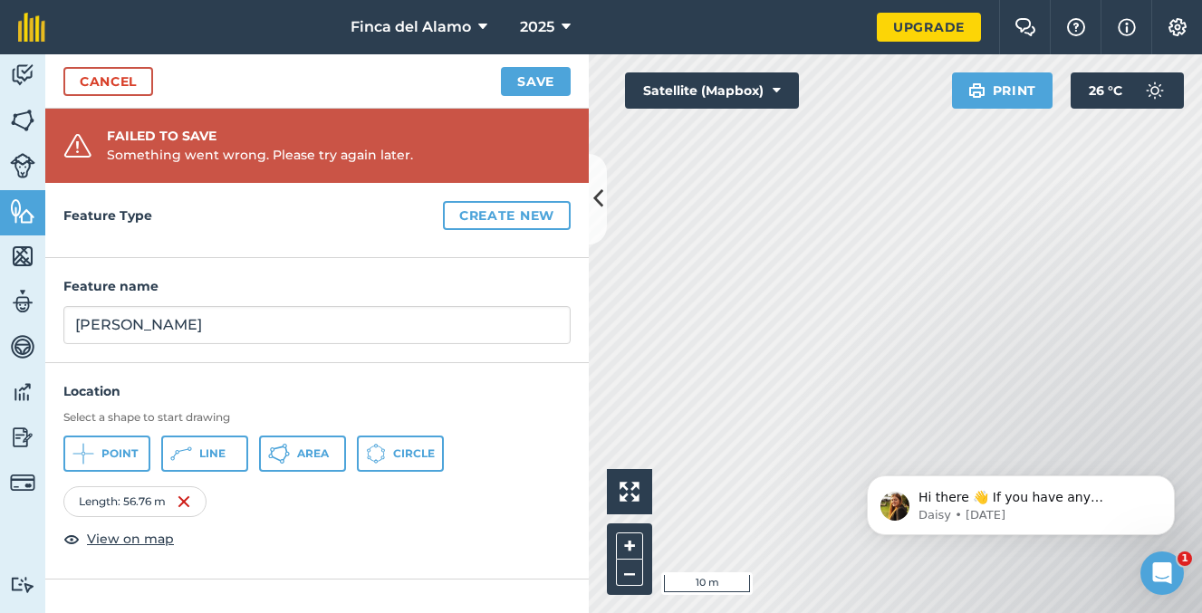
click at [501, 211] on button "Create new" at bounding box center [507, 215] width 128 height 29
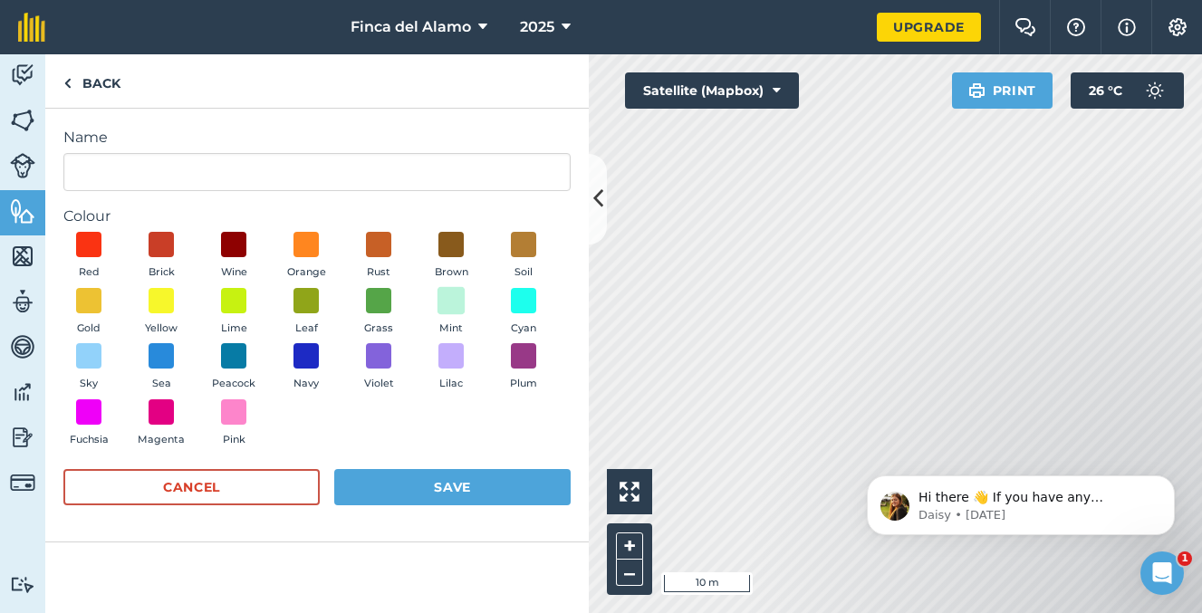
click at [456, 303] on span at bounding box center [452, 300] width 28 height 28
click at [457, 487] on button "Save" at bounding box center [452, 487] width 236 height 36
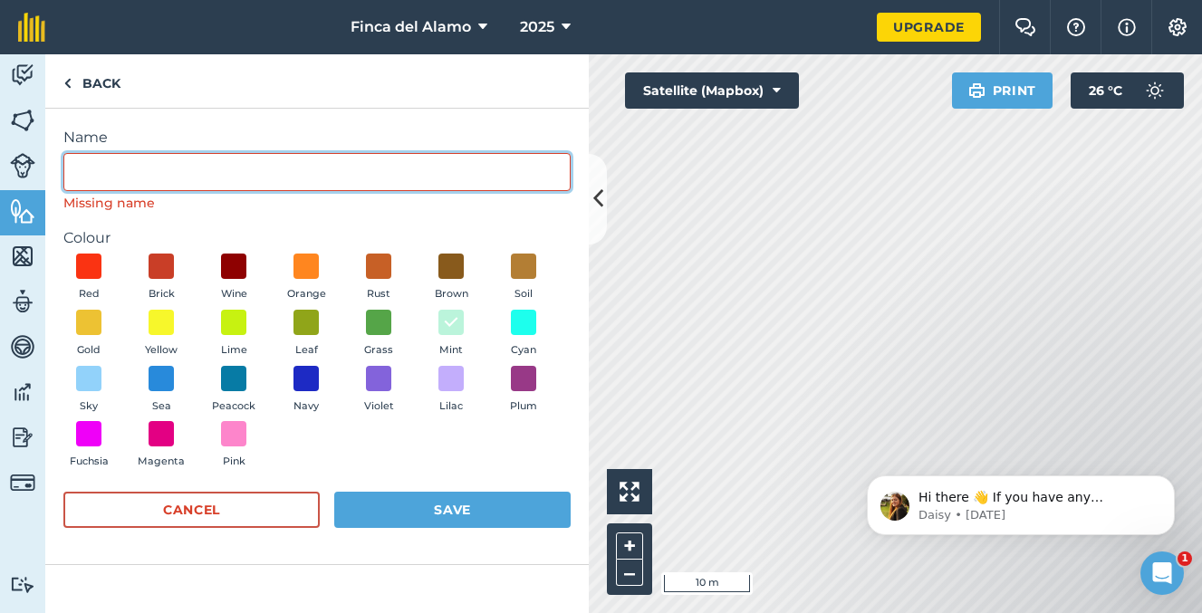
click at [124, 154] on input "Name" at bounding box center [316, 172] width 507 height 38
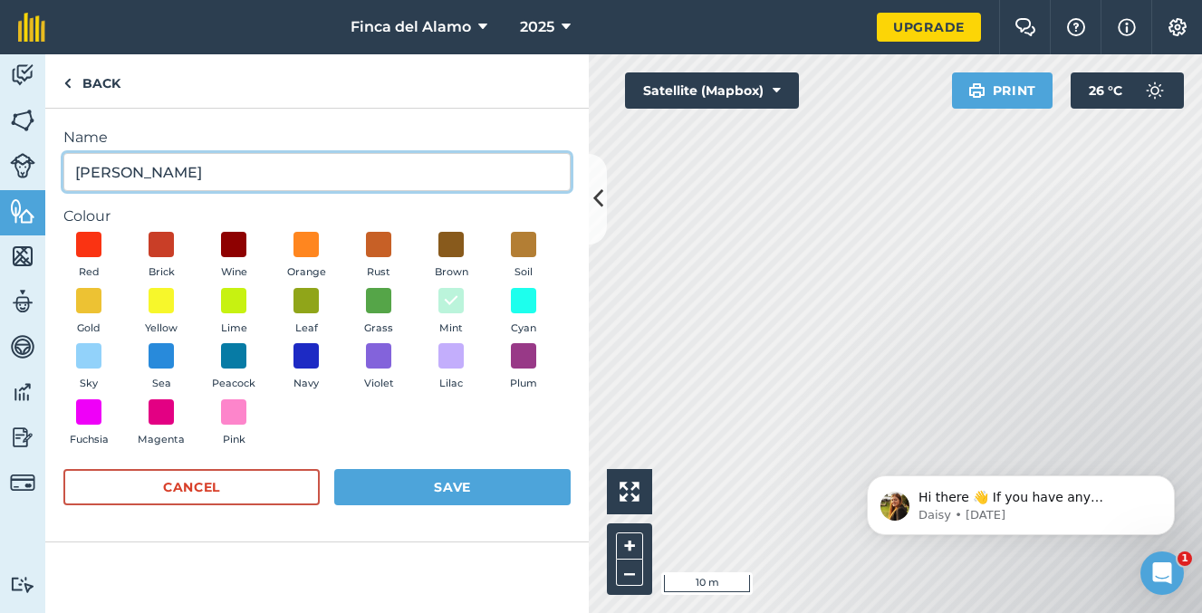
type input "Lavanda Moringa"
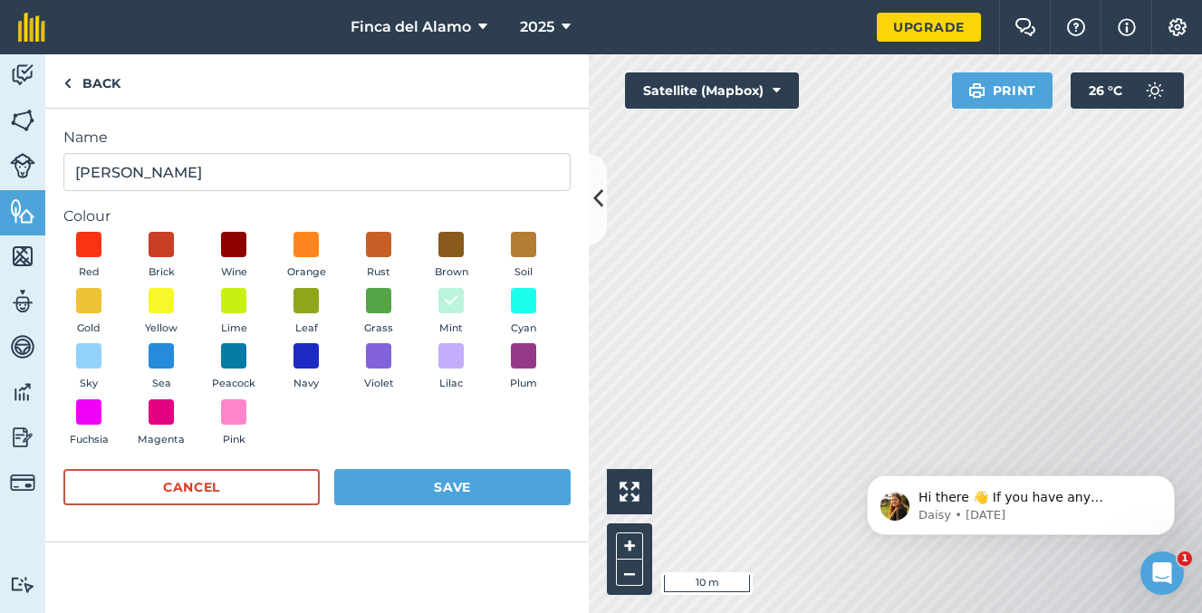
click at [516, 476] on button "Save" at bounding box center [452, 487] width 236 height 36
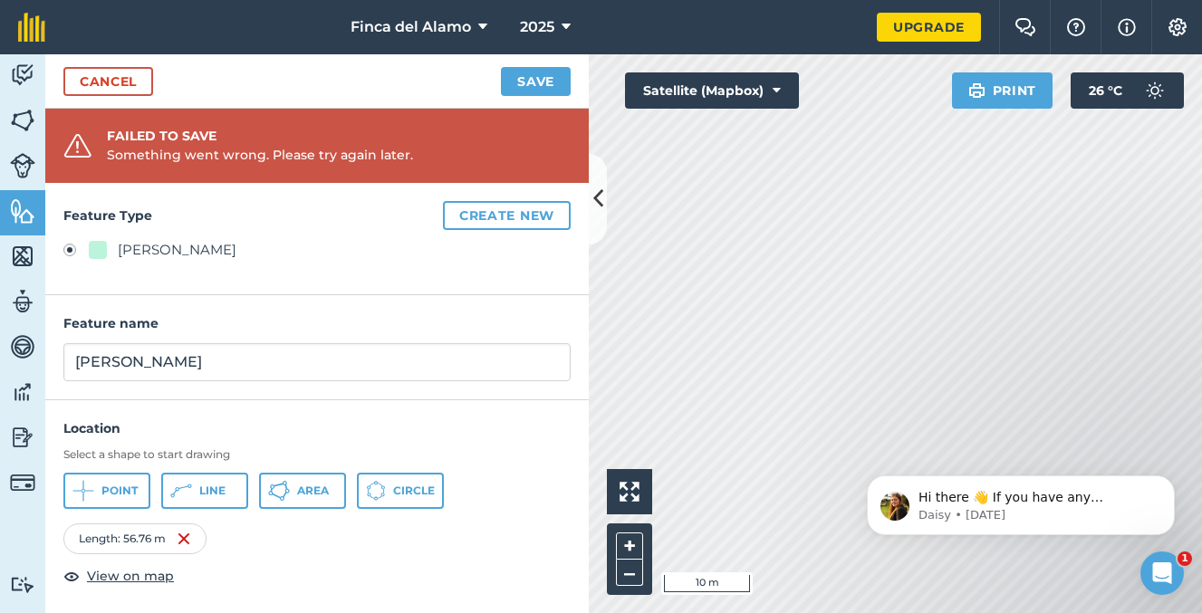
scroll to position [3, 0]
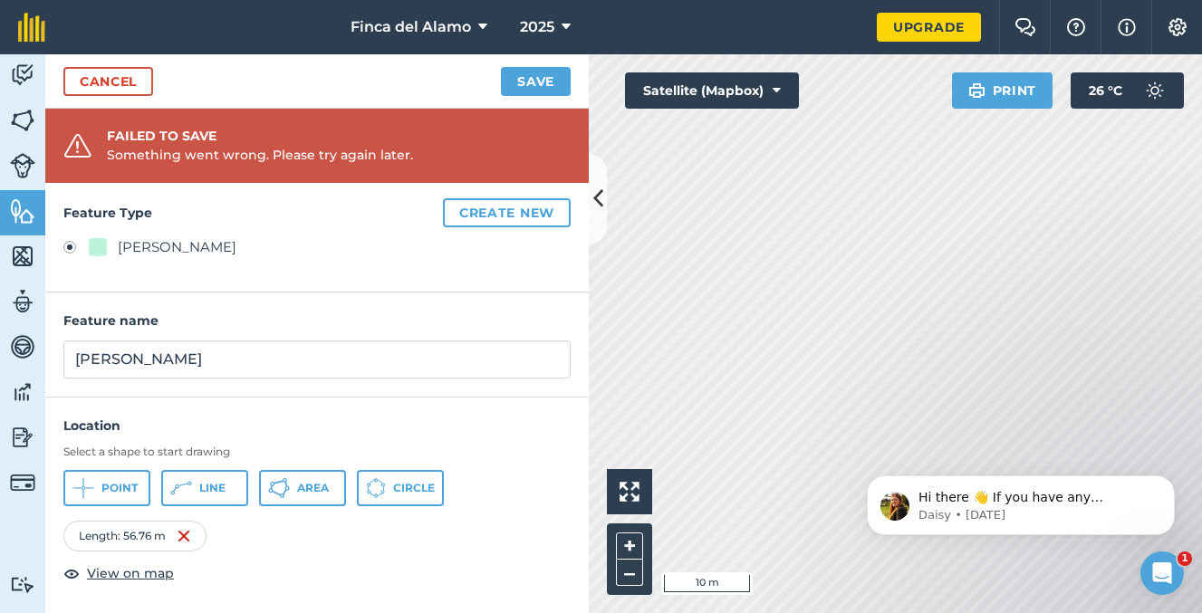
click at [298, 495] on button "Area" at bounding box center [302, 488] width 87 height 36
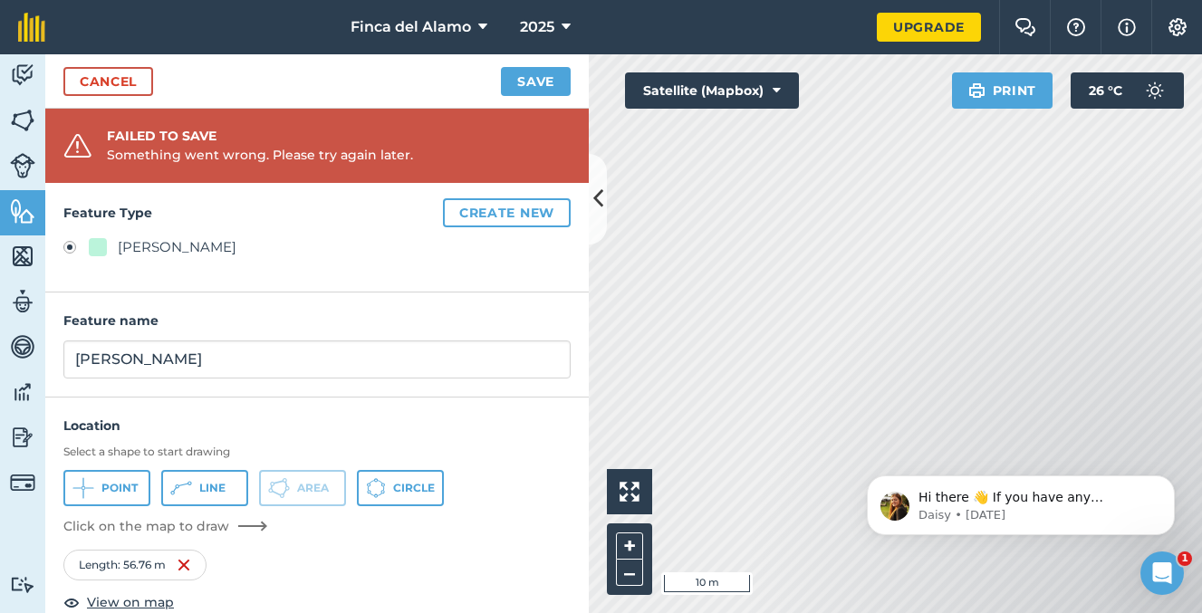
click at [124, 88] on link "Cancel" at bounding box center [108, 81] width 90 height 29
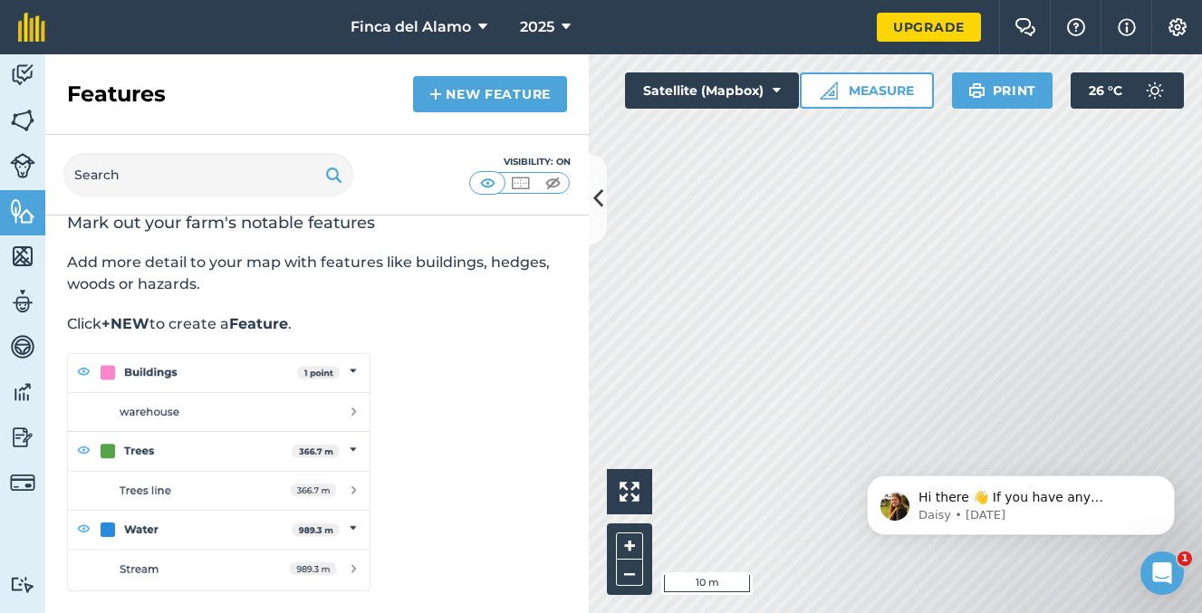
scroll to position [25, 0]
click at [453, 99] on link "New feature" at bounding box center [490, 94] width 154 height 36
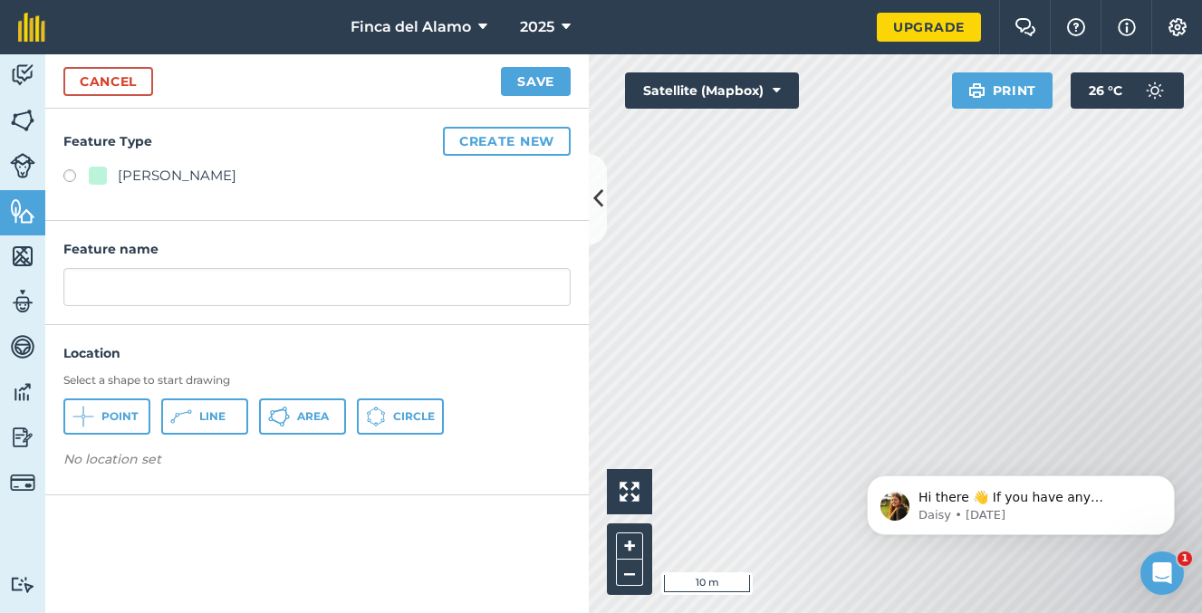
click at [293, 416] on button "Area" at bounding box center [302, 417] width 87 height 36
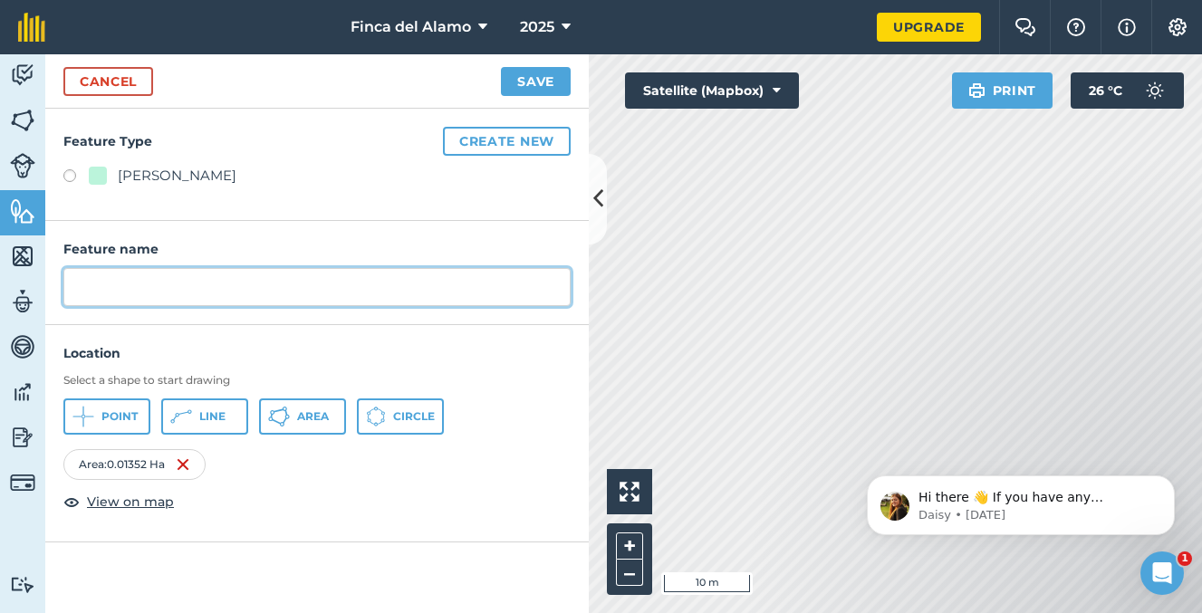
click at [215, 289] on input "text" at bounding box center [316, 287] width 507 height 38
type input "Lavanda Moringa"
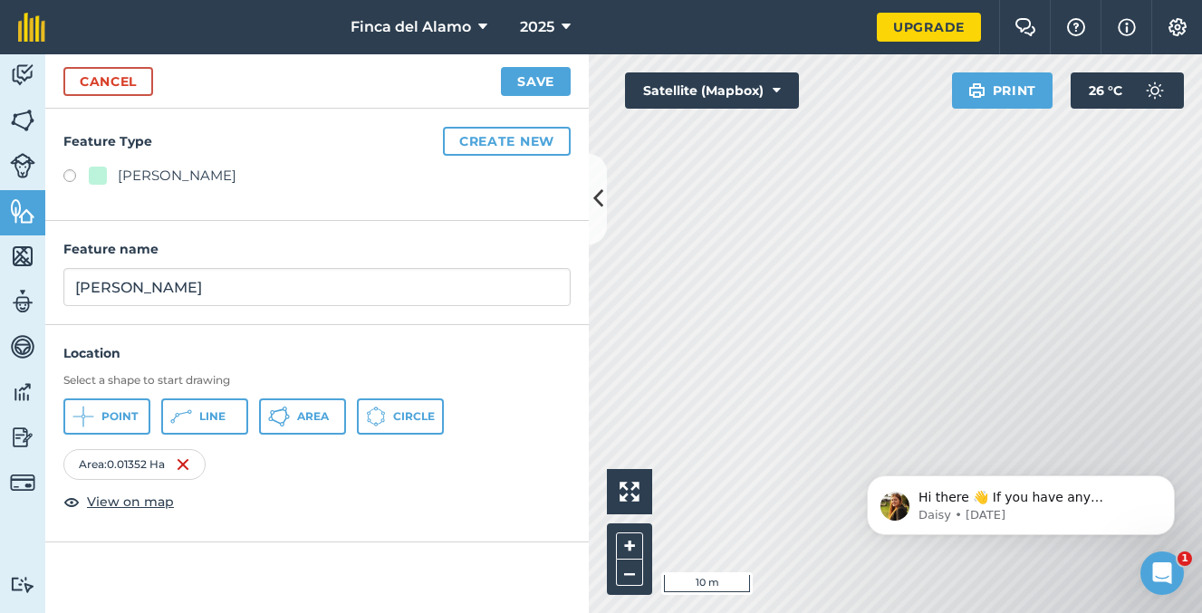
click at [547, 75] on button "Save" at bounding box center [536, 81] width 70 height 29
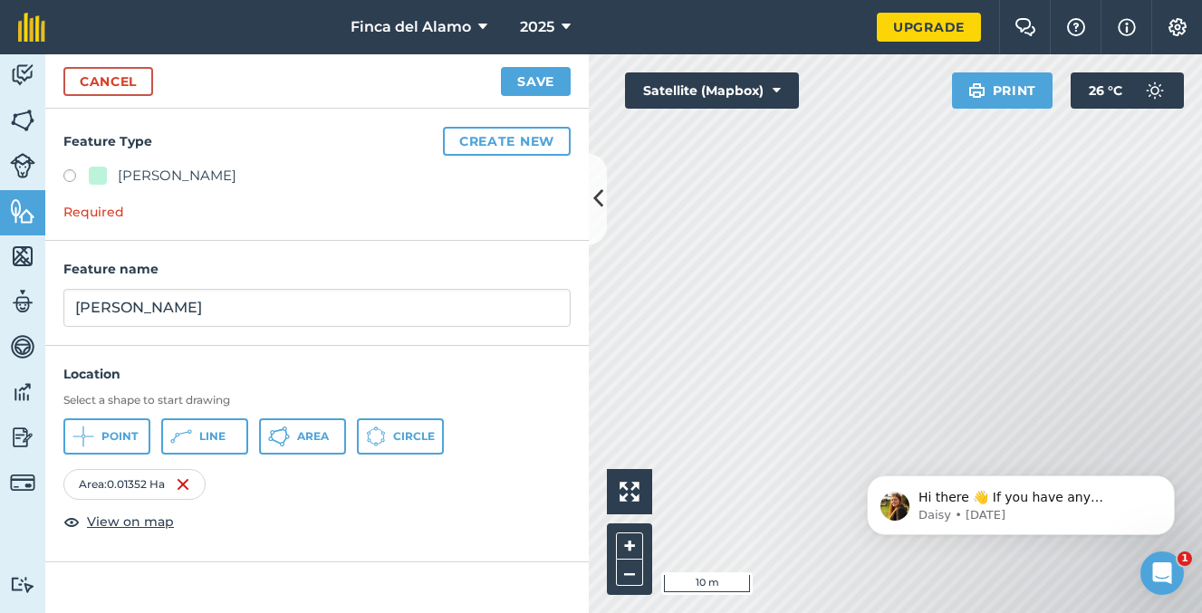
click at [65, 175] on label at bounding box center [75, 178] width 25 height 18
radio input "true"
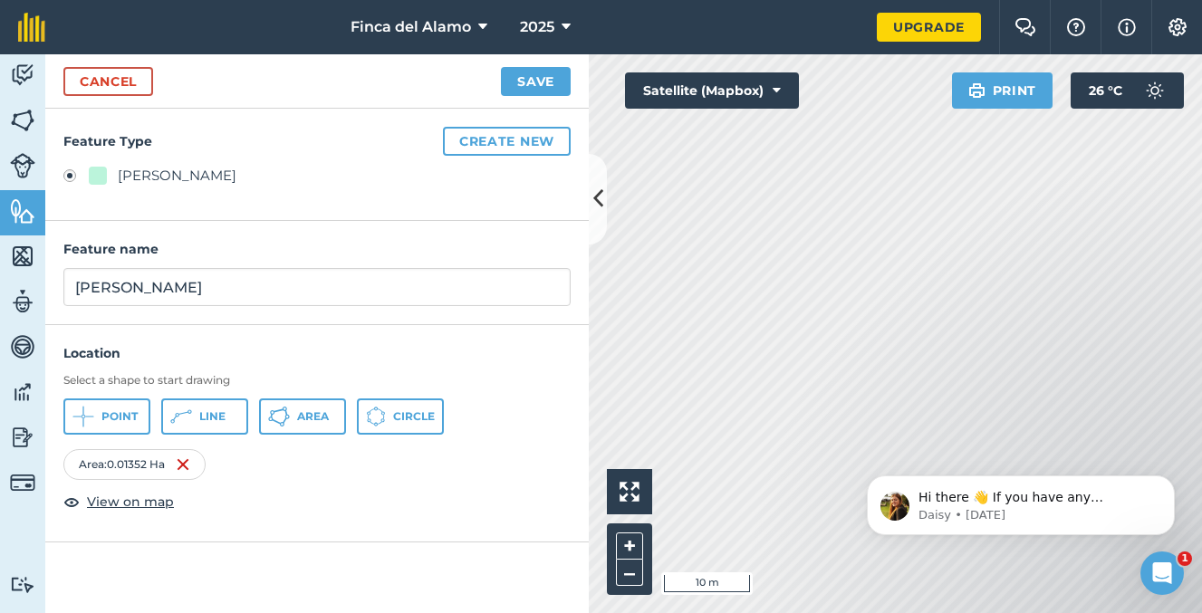
click at [533, 84] on button "Save" at bounding box center [536, 81] width 70 height 29
